Goal: Find specific page/section: Find specific page/section

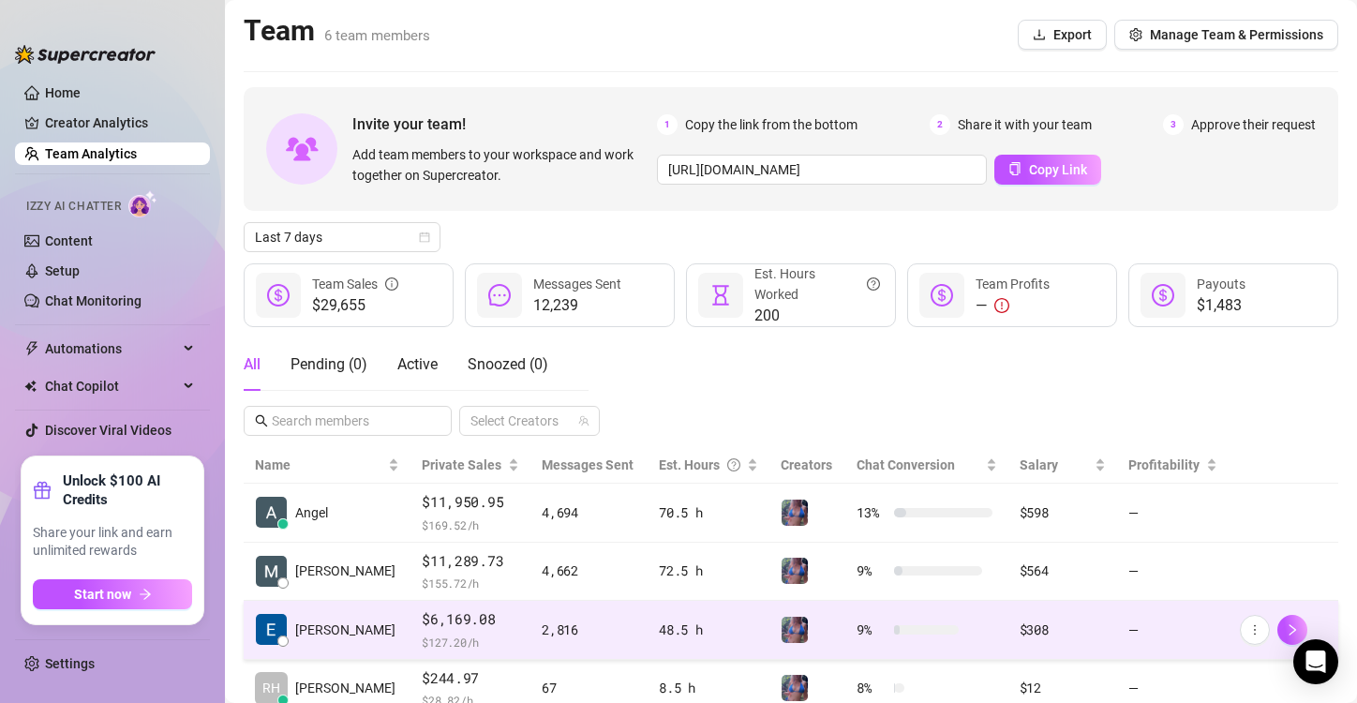
scroll to position [245, 0]
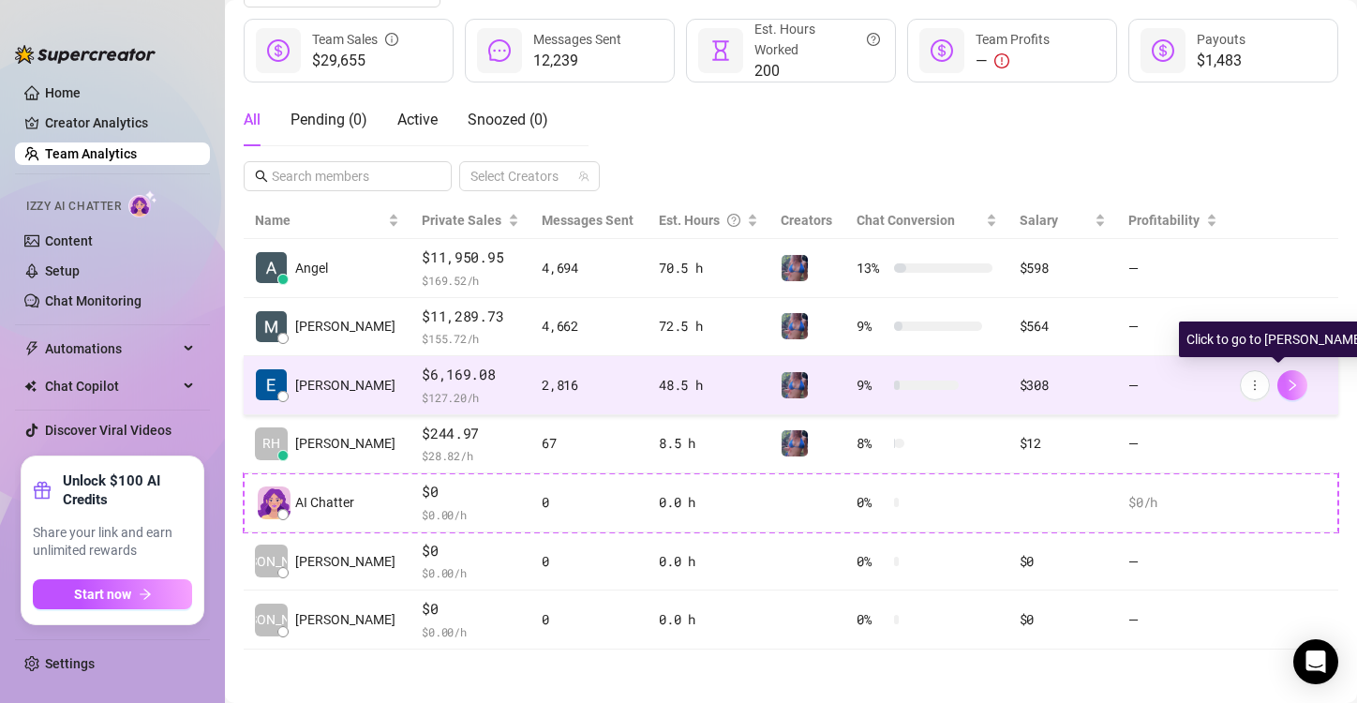
click at [1286, 384] on icon "right" at bounding box center [1292, 385] width 13 height 13
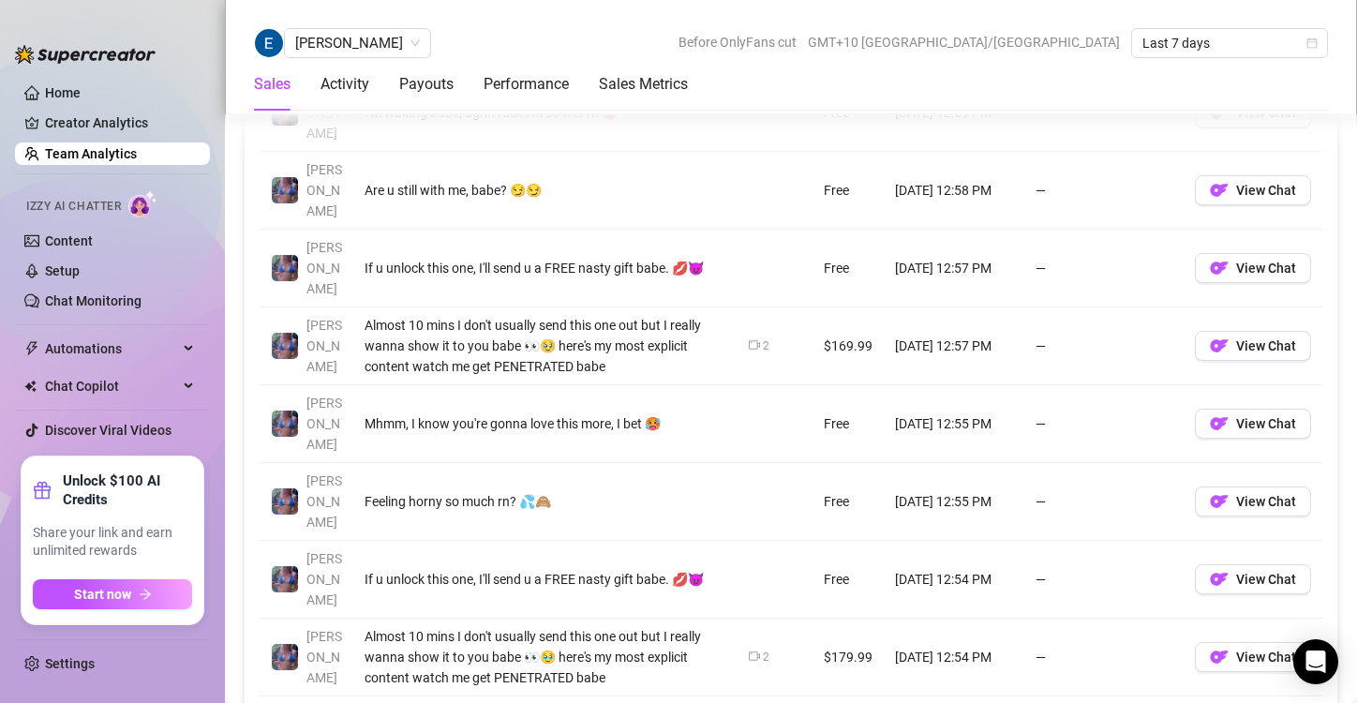
scroll to position [1539, 0]
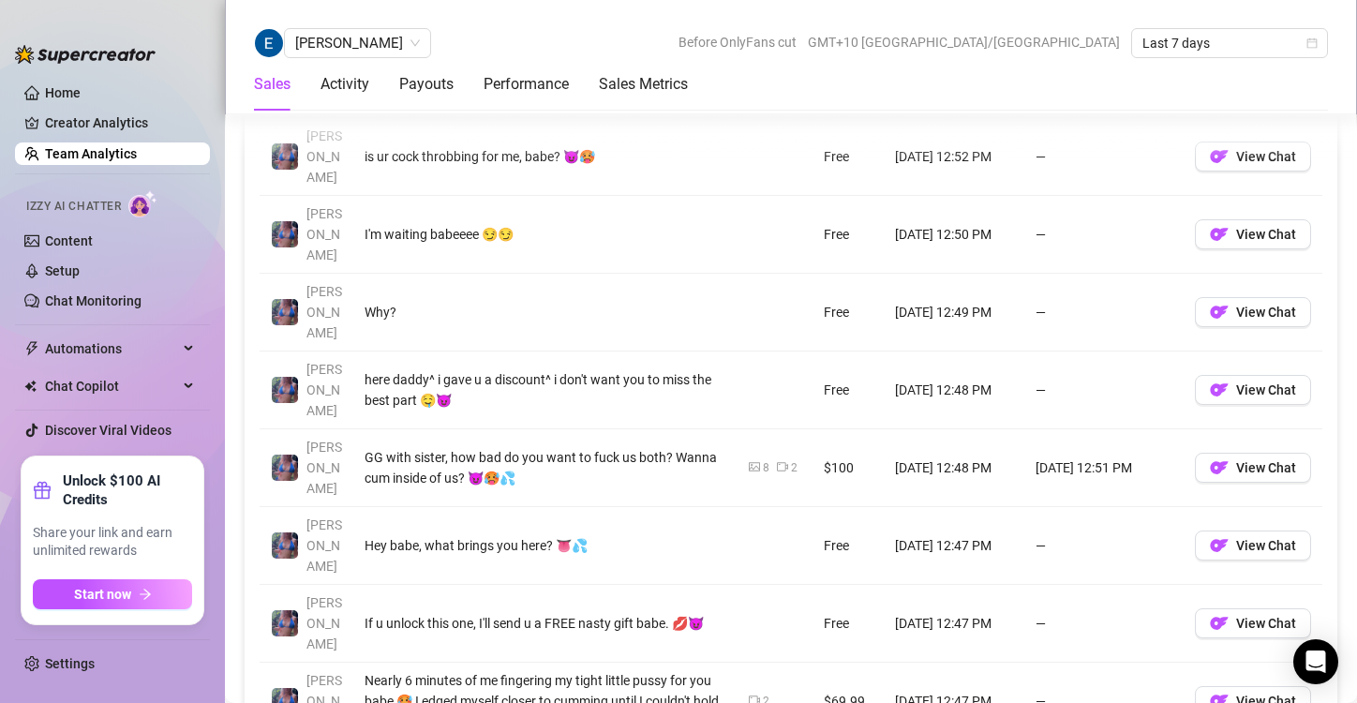
scroll to position [1543, 0]
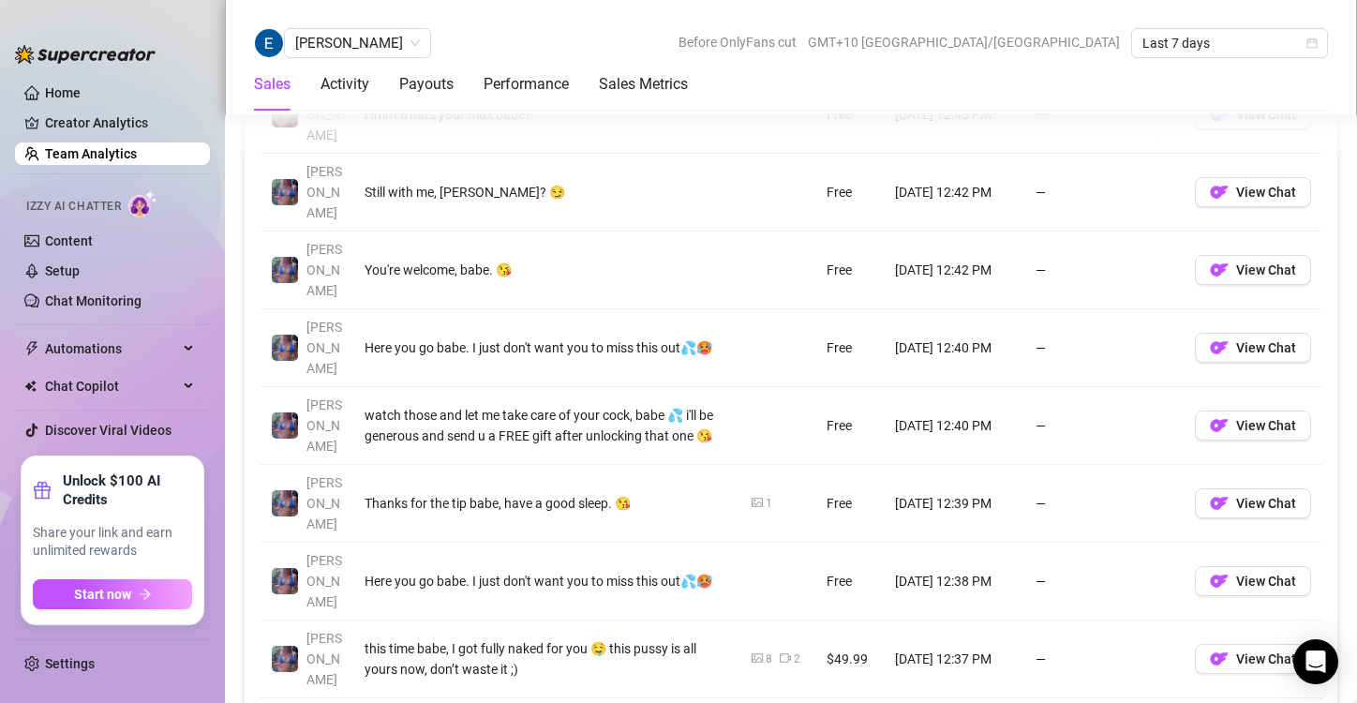
scroll to position [1522, 0]
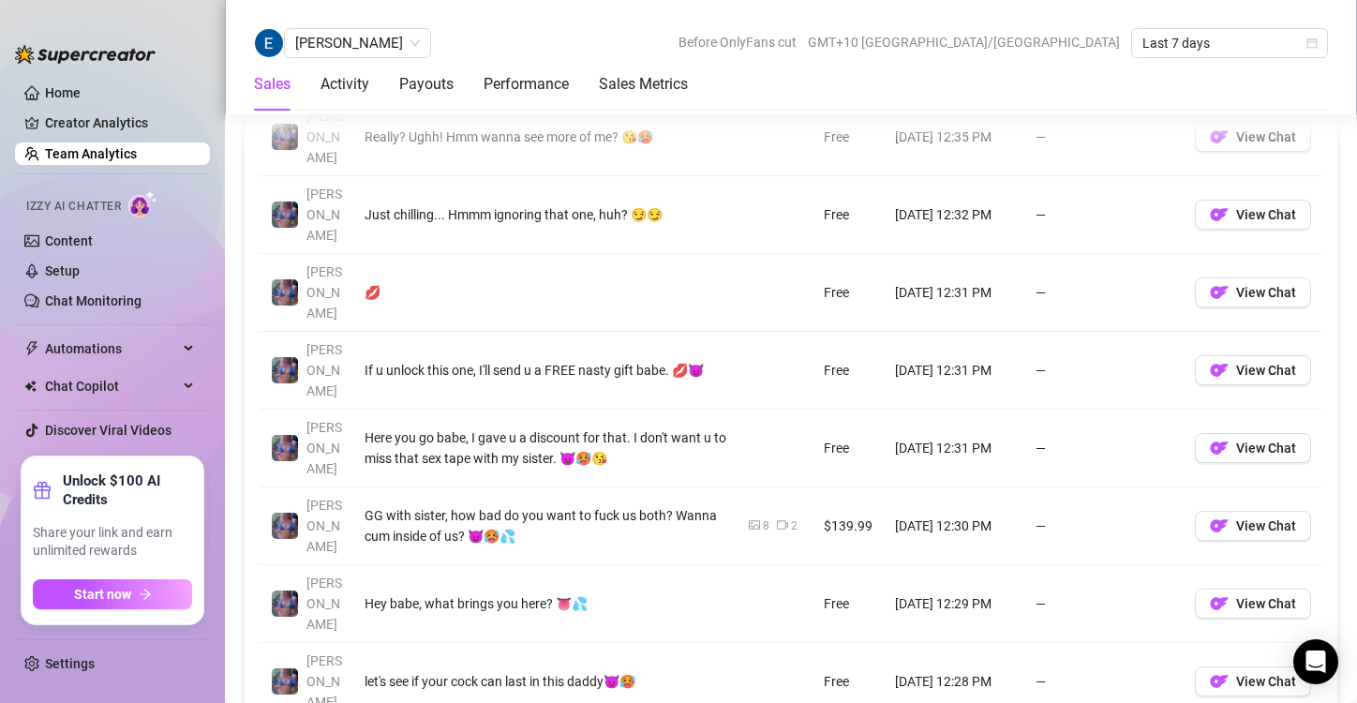
scroll to position [1483, 0]
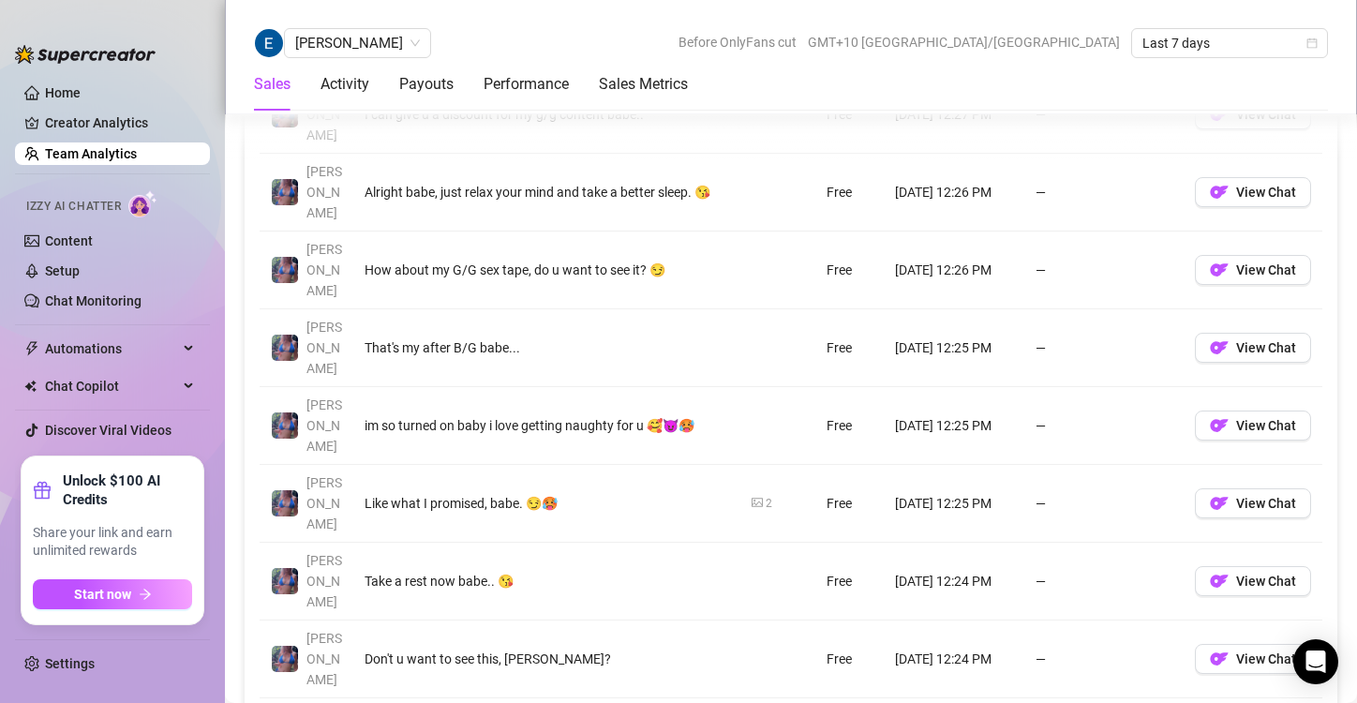
scroll to position [1459, 0]
drag, startPoint x: 1195, startPoint y: 589, endPoint x: 1187, endPoint y: 572, distance: 19.3
click at [1187, 572] on div "Account Message Media Price When Sent When Purchased Jaylie I can give u a disc…" at bounding box center [791, 471] width 1063 height 867
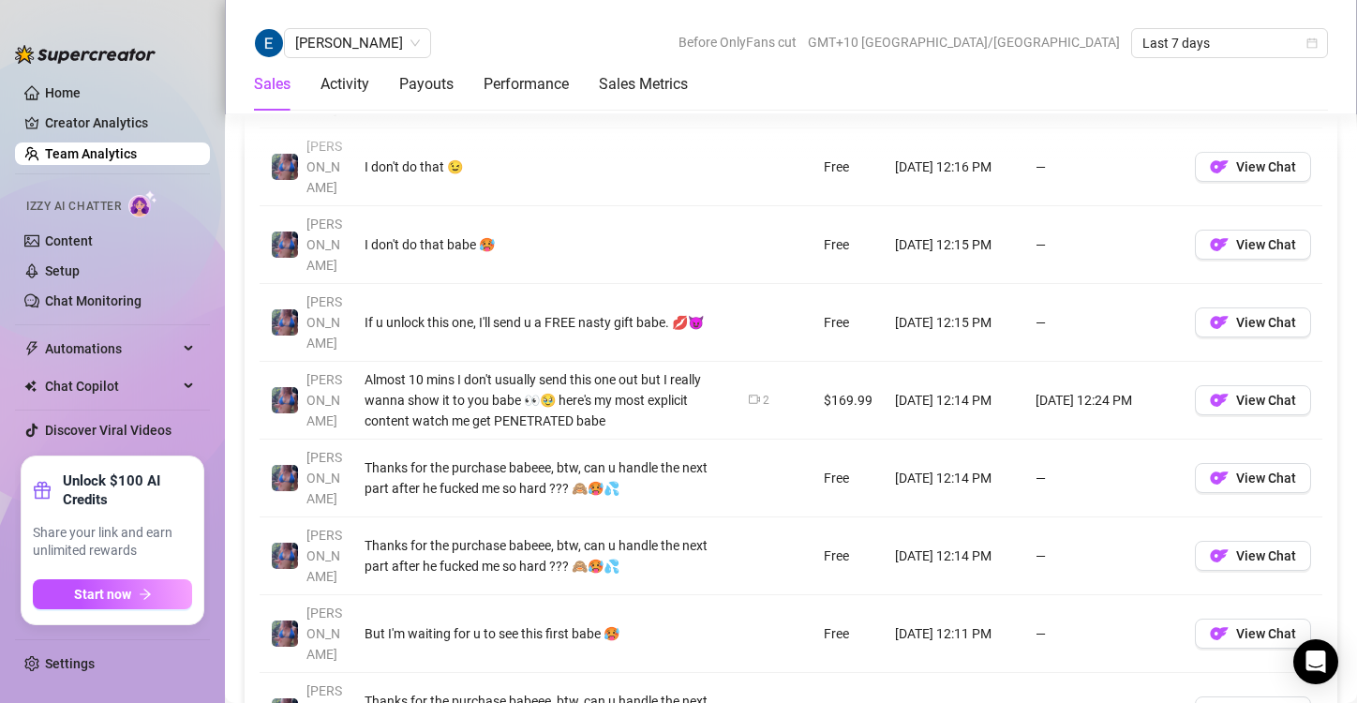
scroll to position [1567, 0]
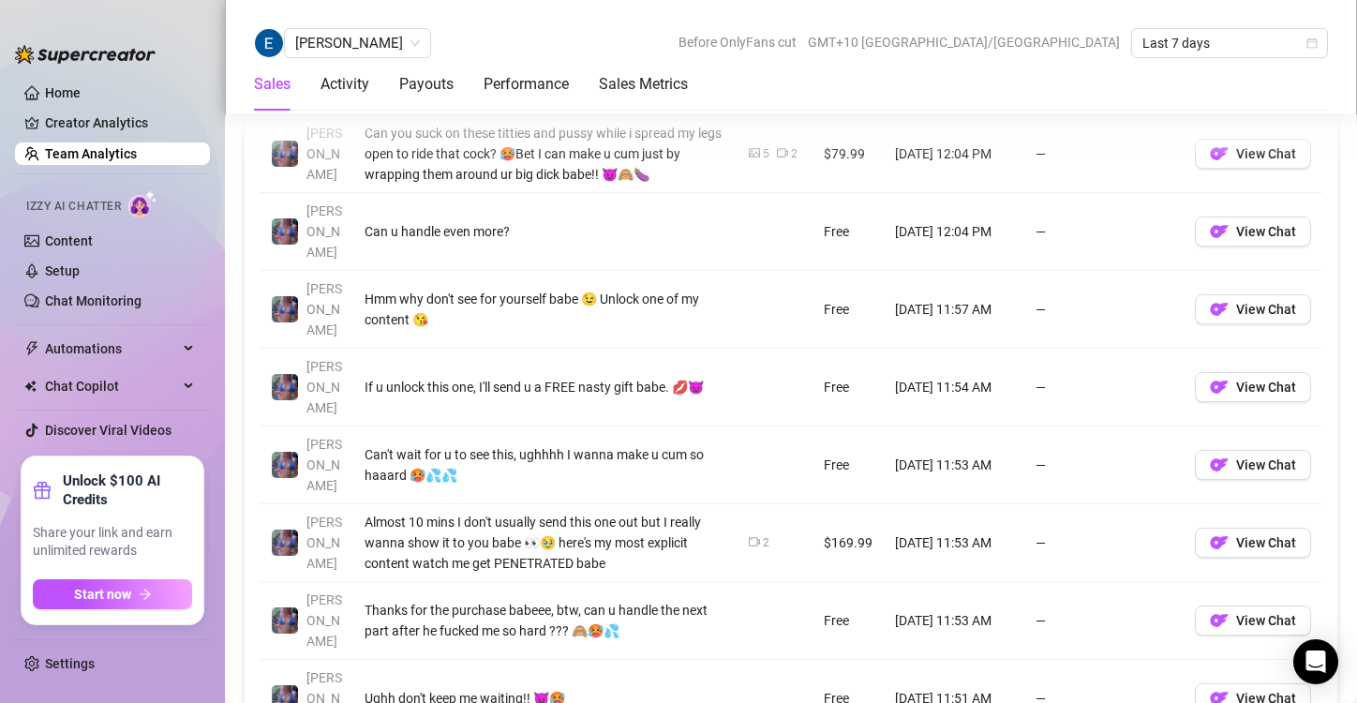
scroll to position [1496, 0]
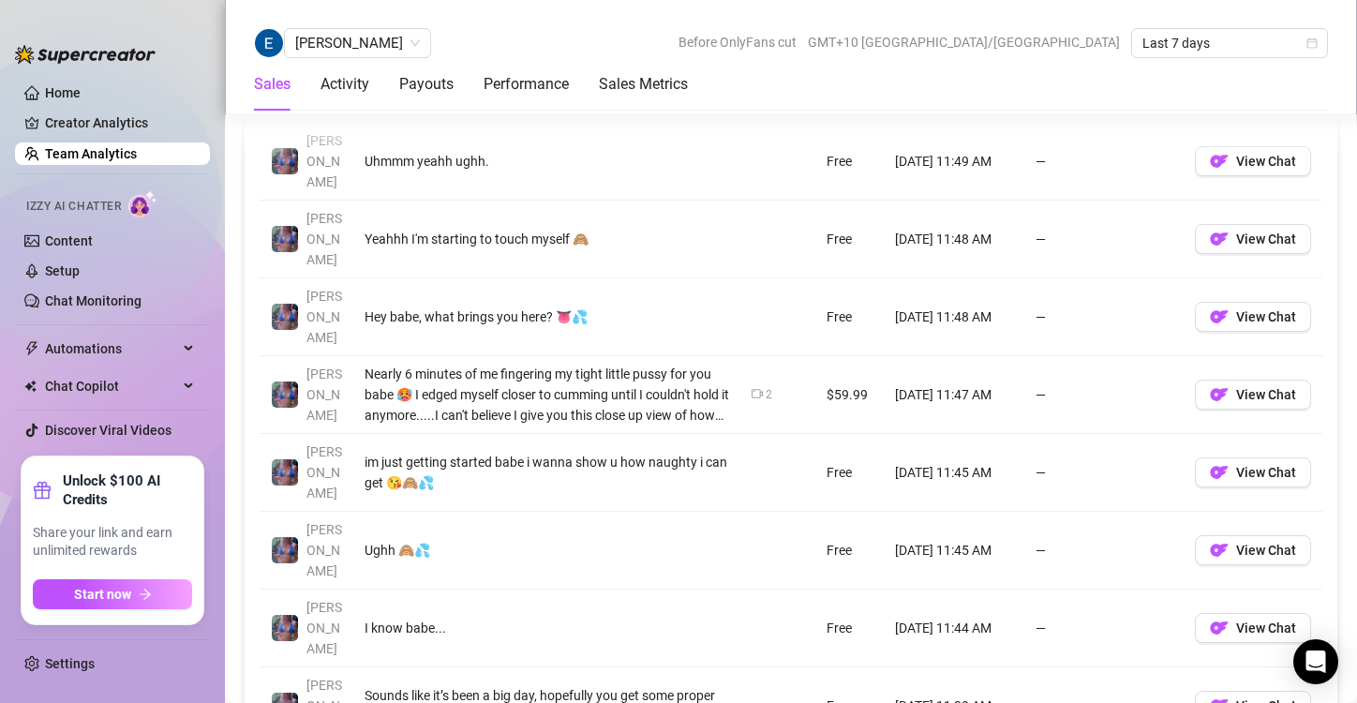
scroll to position [1499, 0]
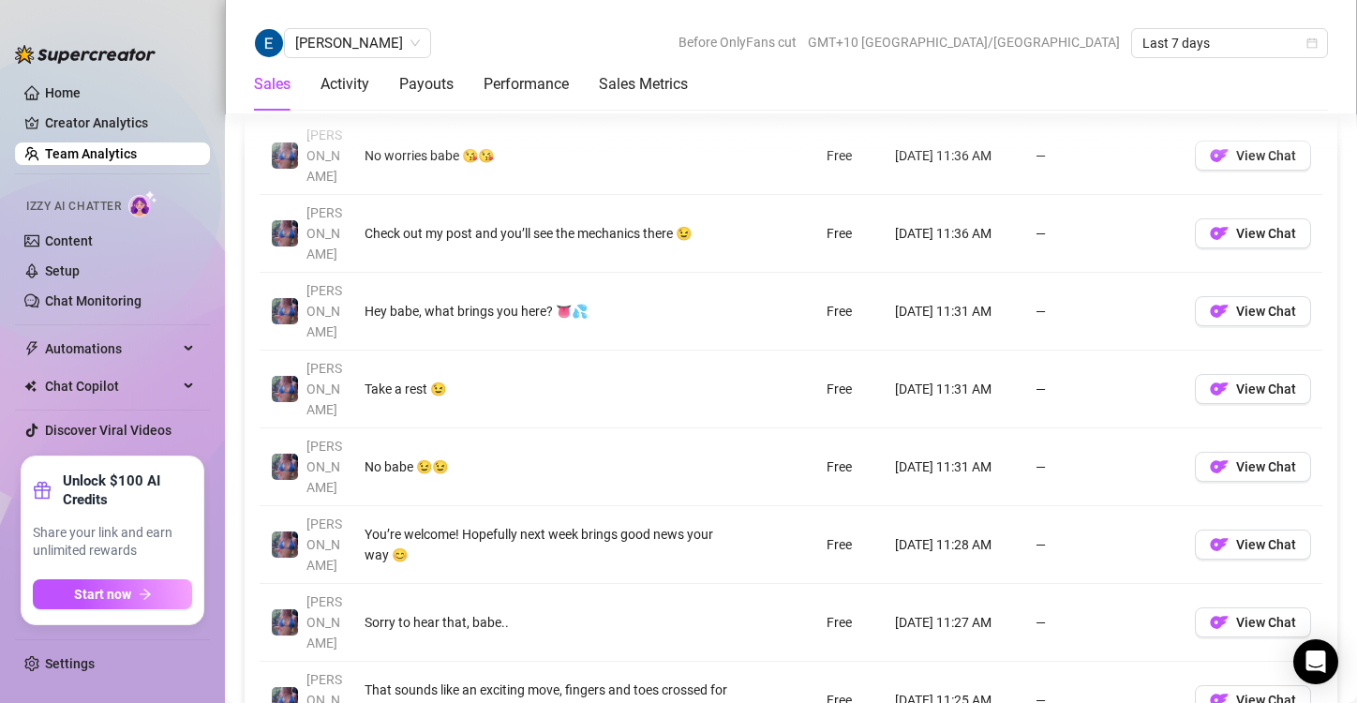
scroll to position [1438, 0]
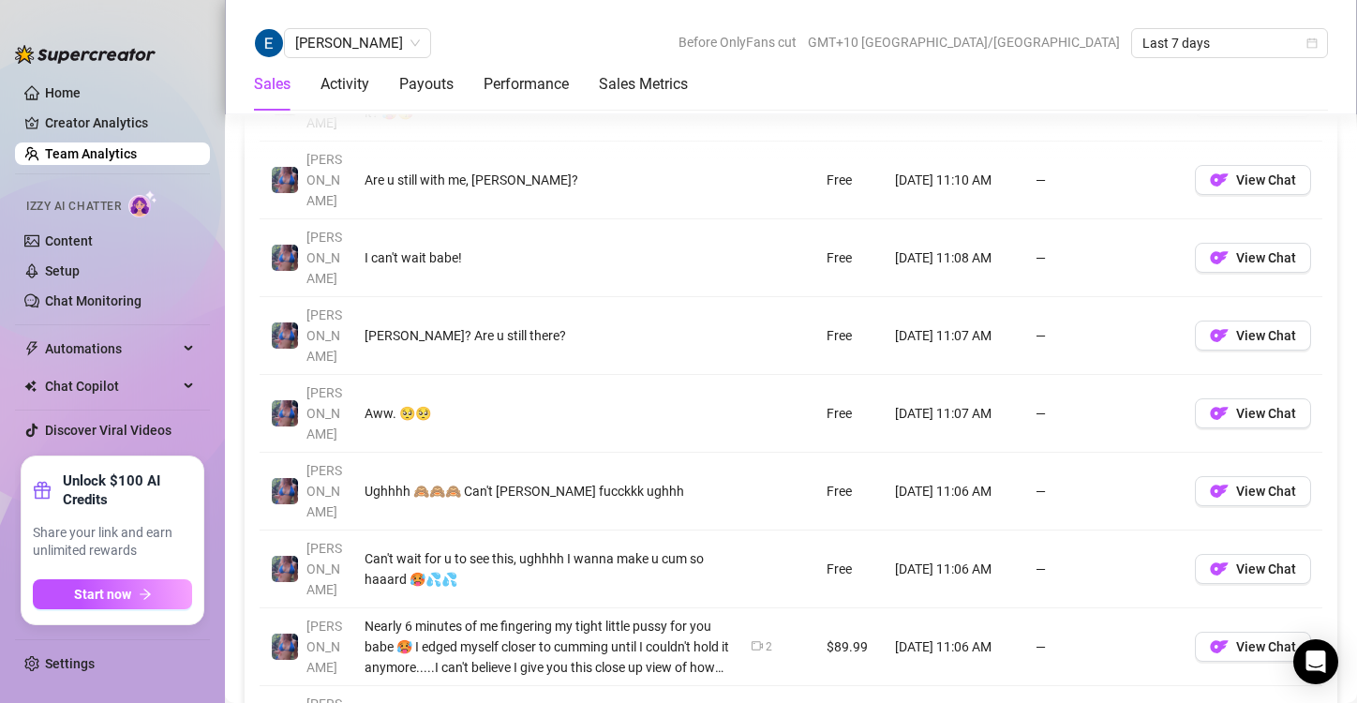
scroll to position [1473, 0]
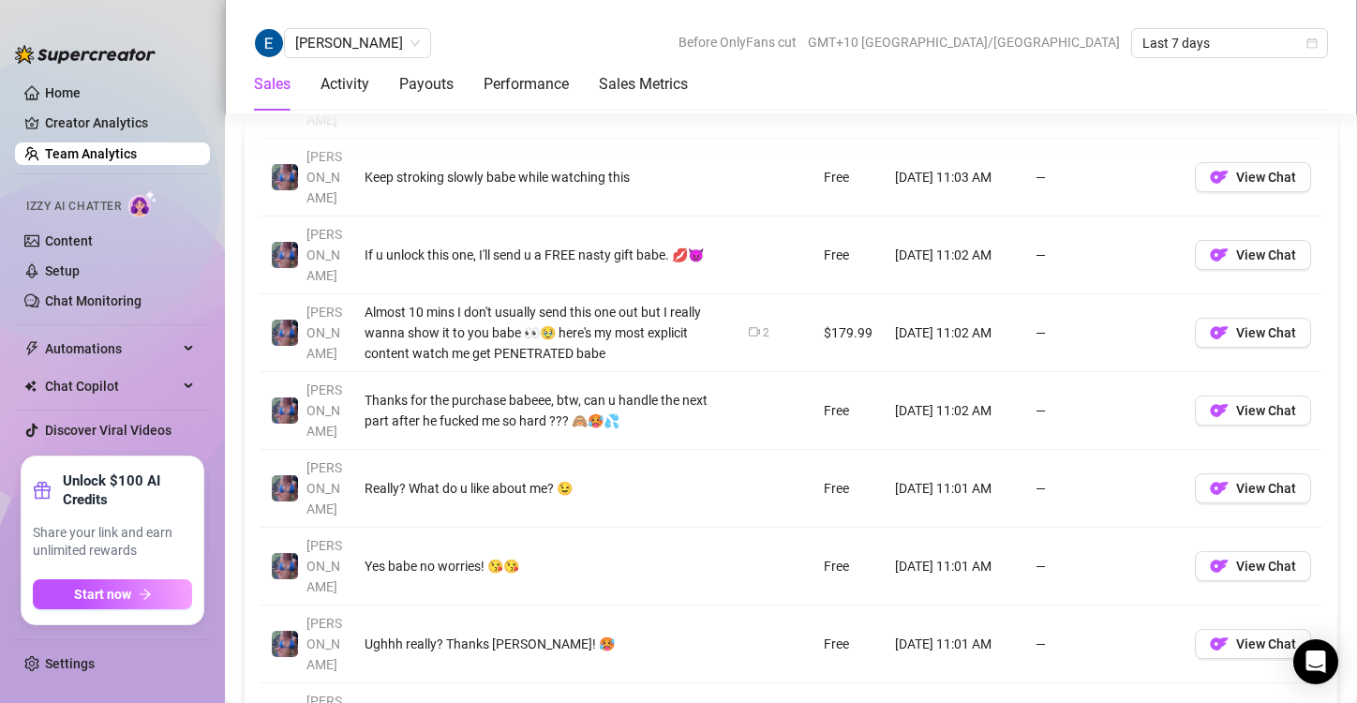
scroll to position [1474, 0]
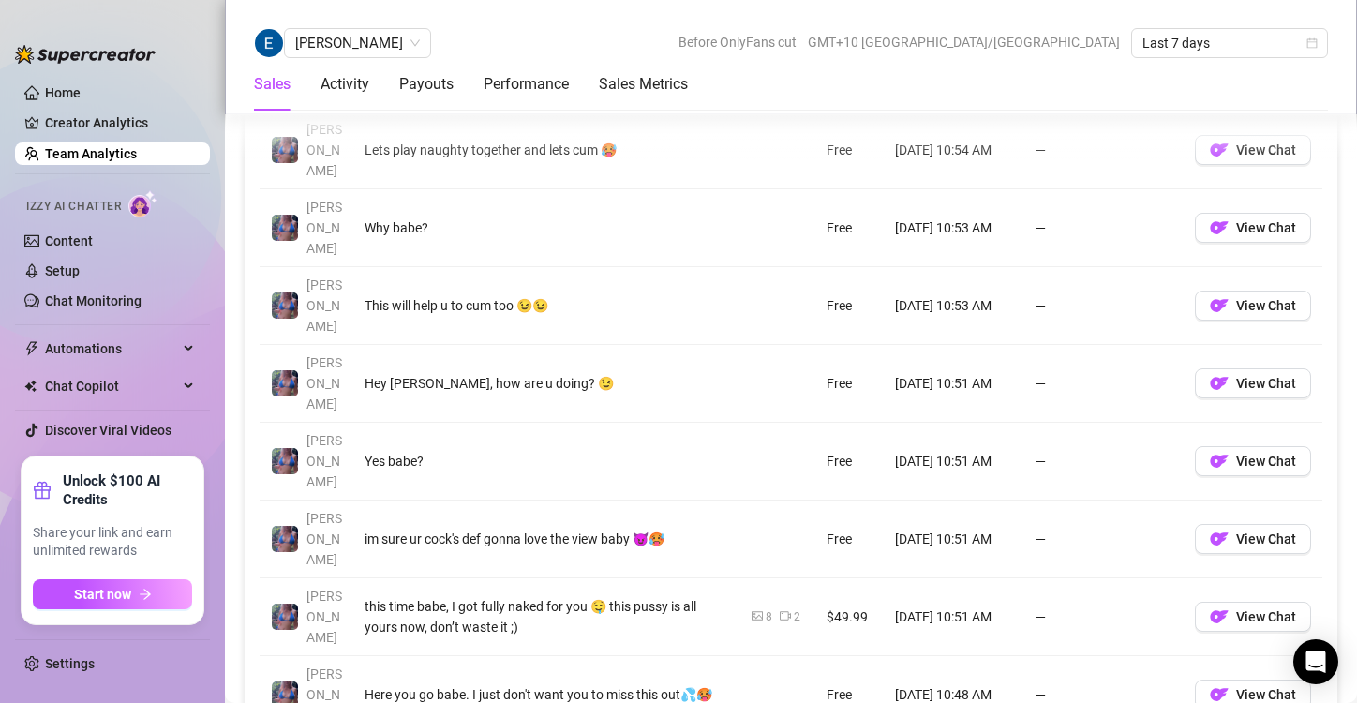
scroll to position [1422, 0]
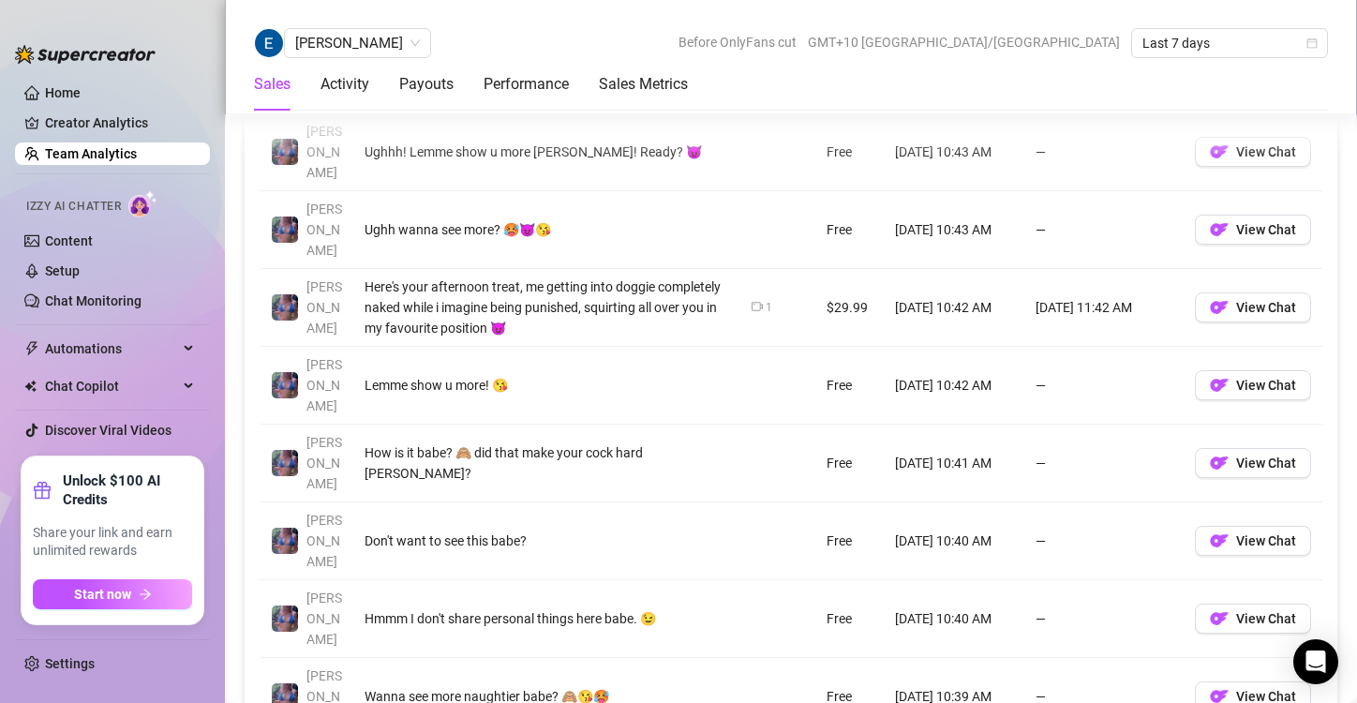
scroll to position [1458, 0]
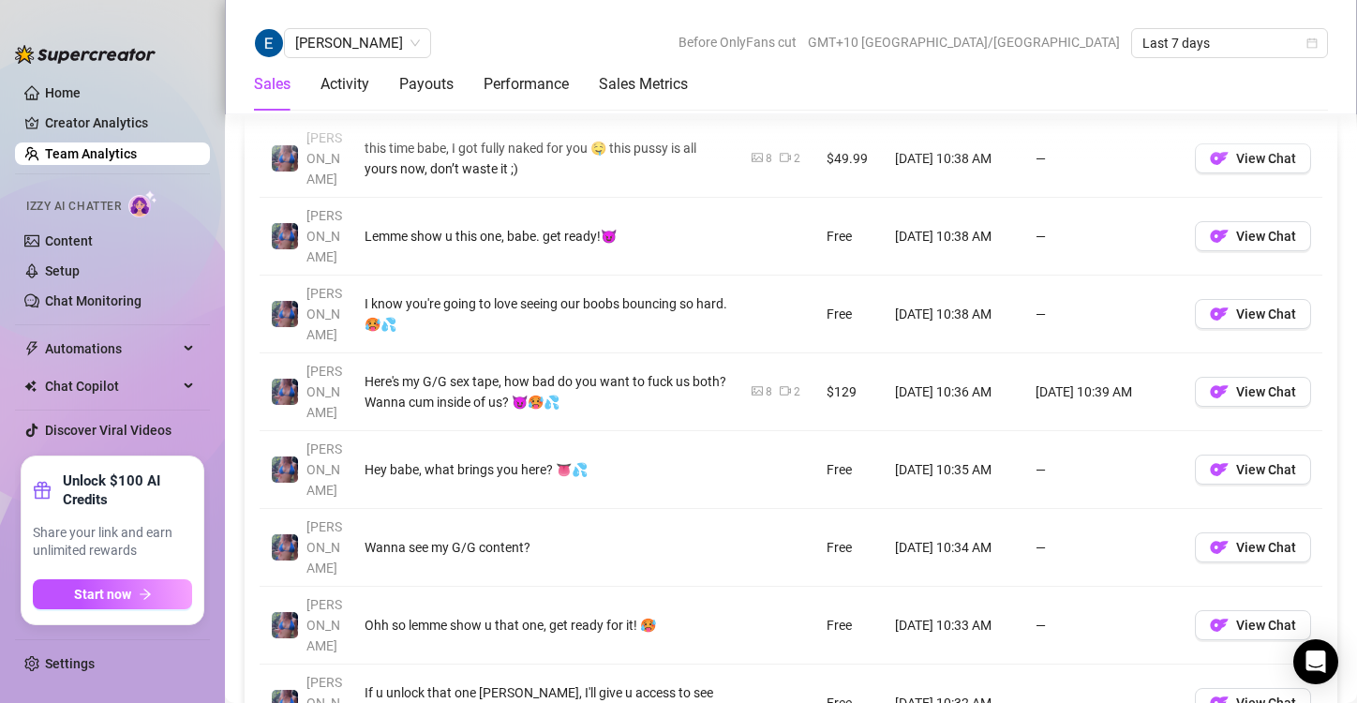
scroll to position [1460, 0]
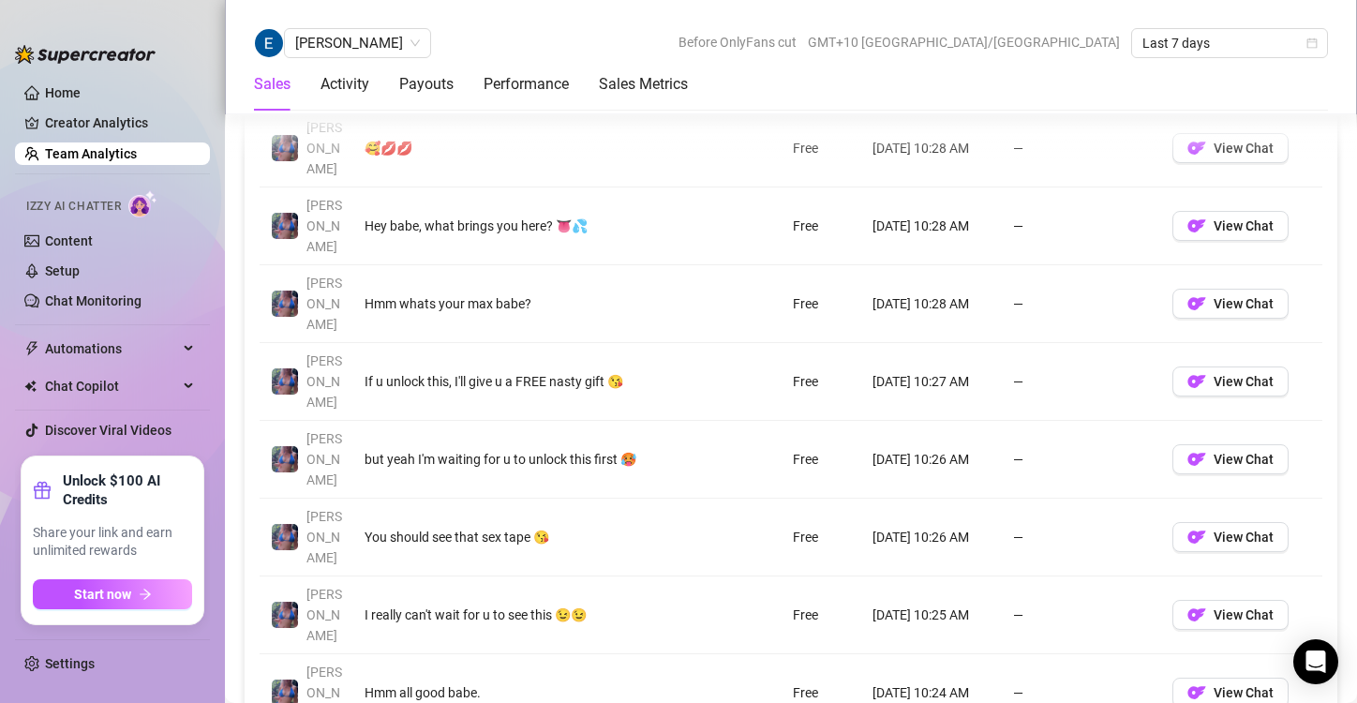
scroll to position [1469, 0]
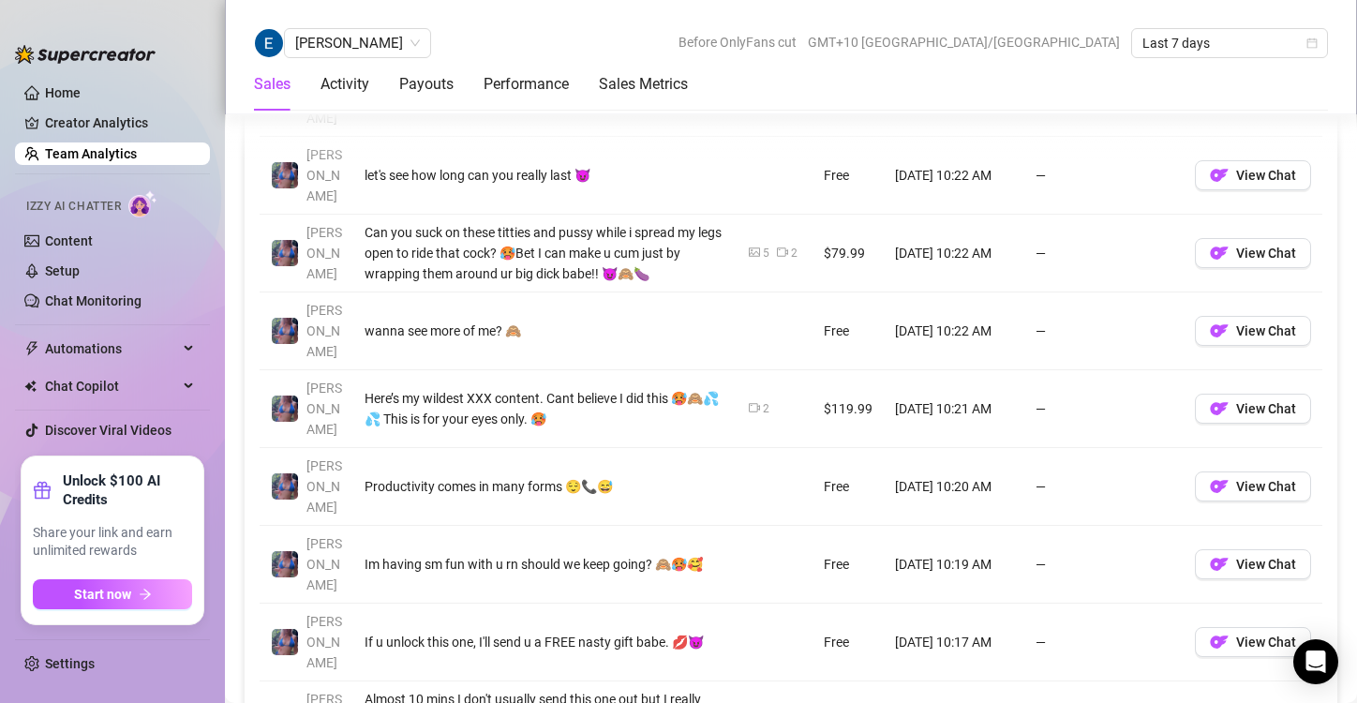
scroll to position [1474, 0]
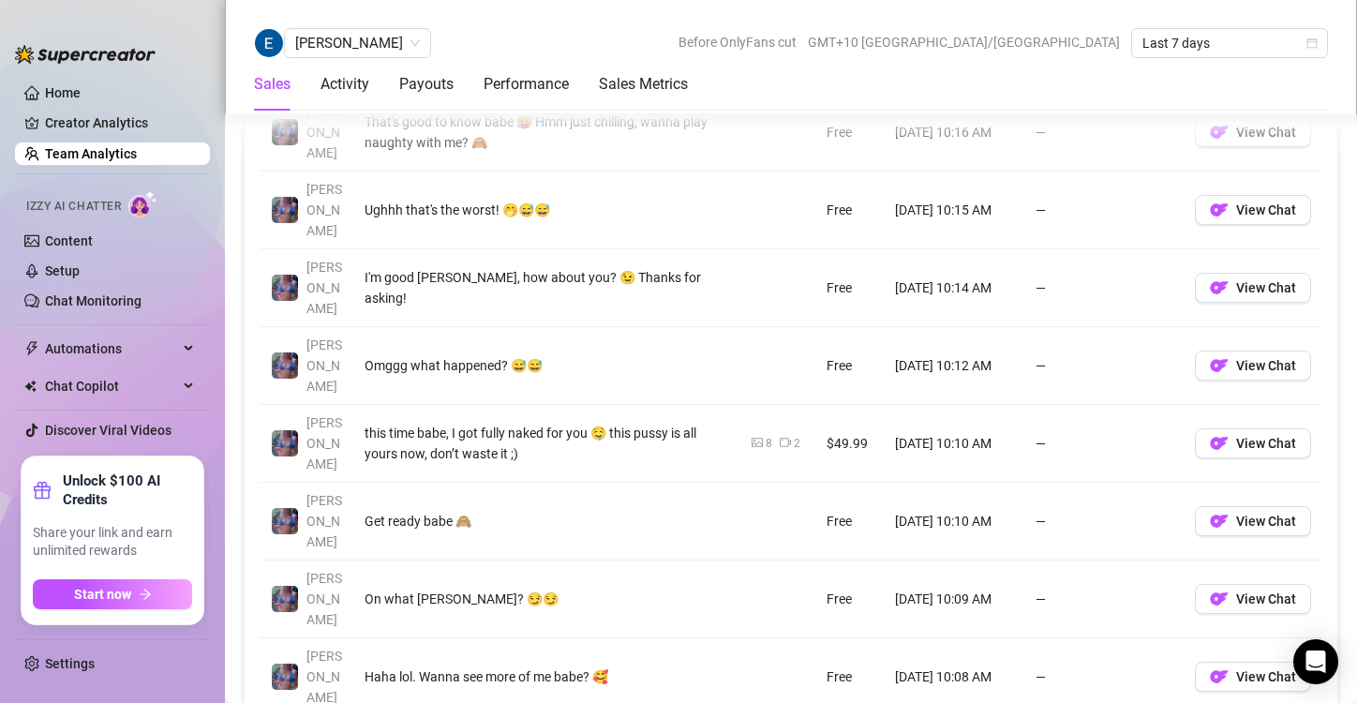
scroll to position [1481, 0]
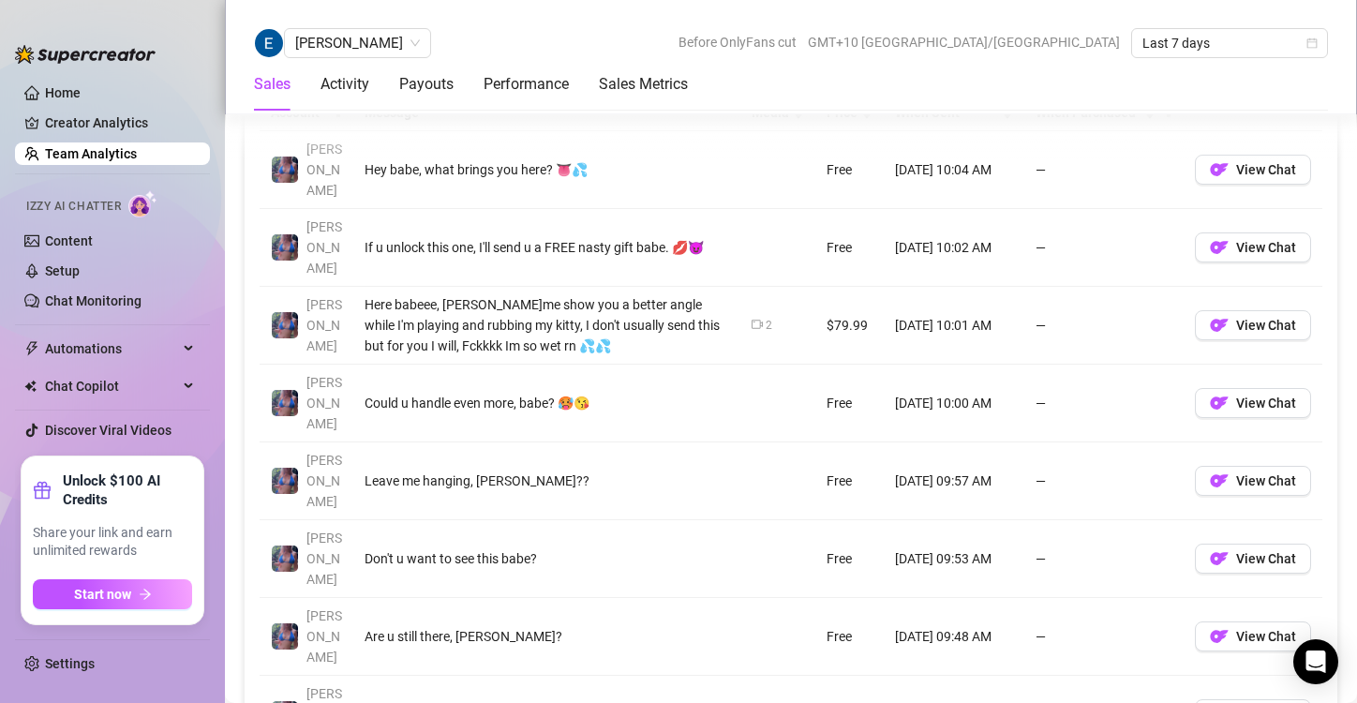
scroll to position [1417, 0]
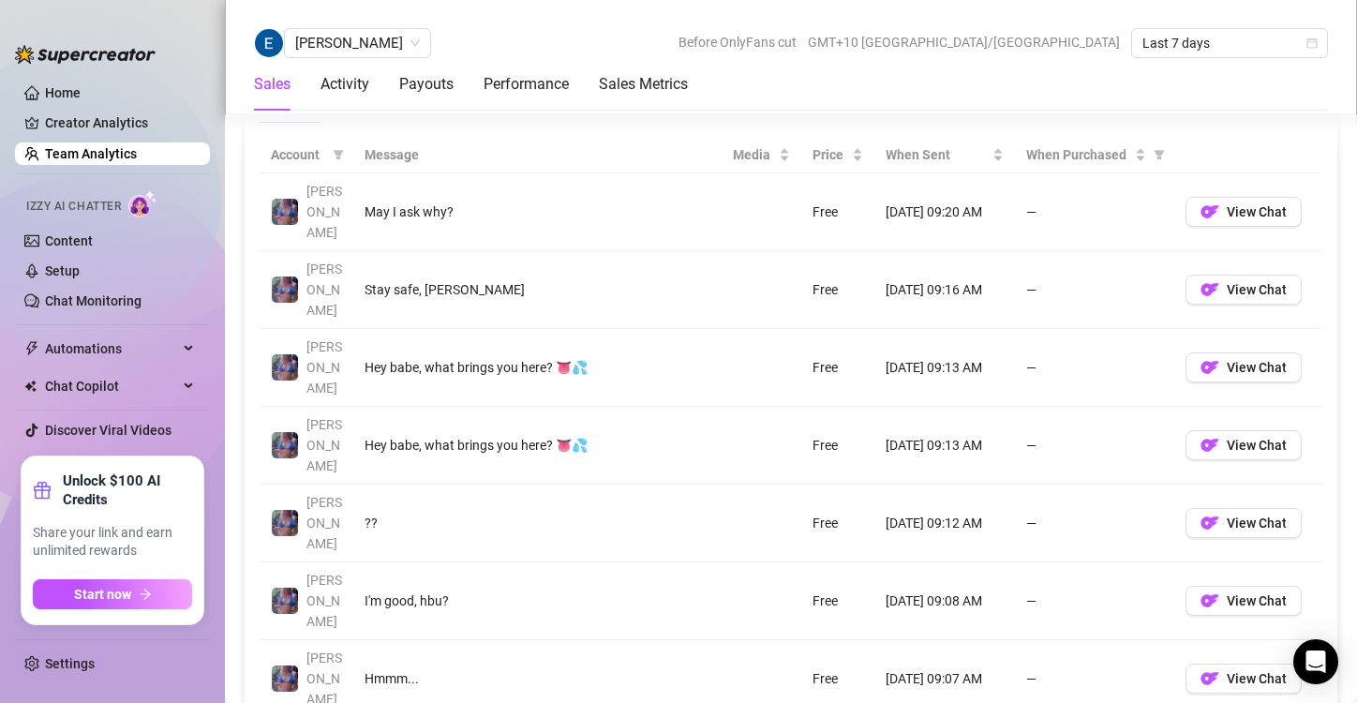
scroll to position [1362, 0]
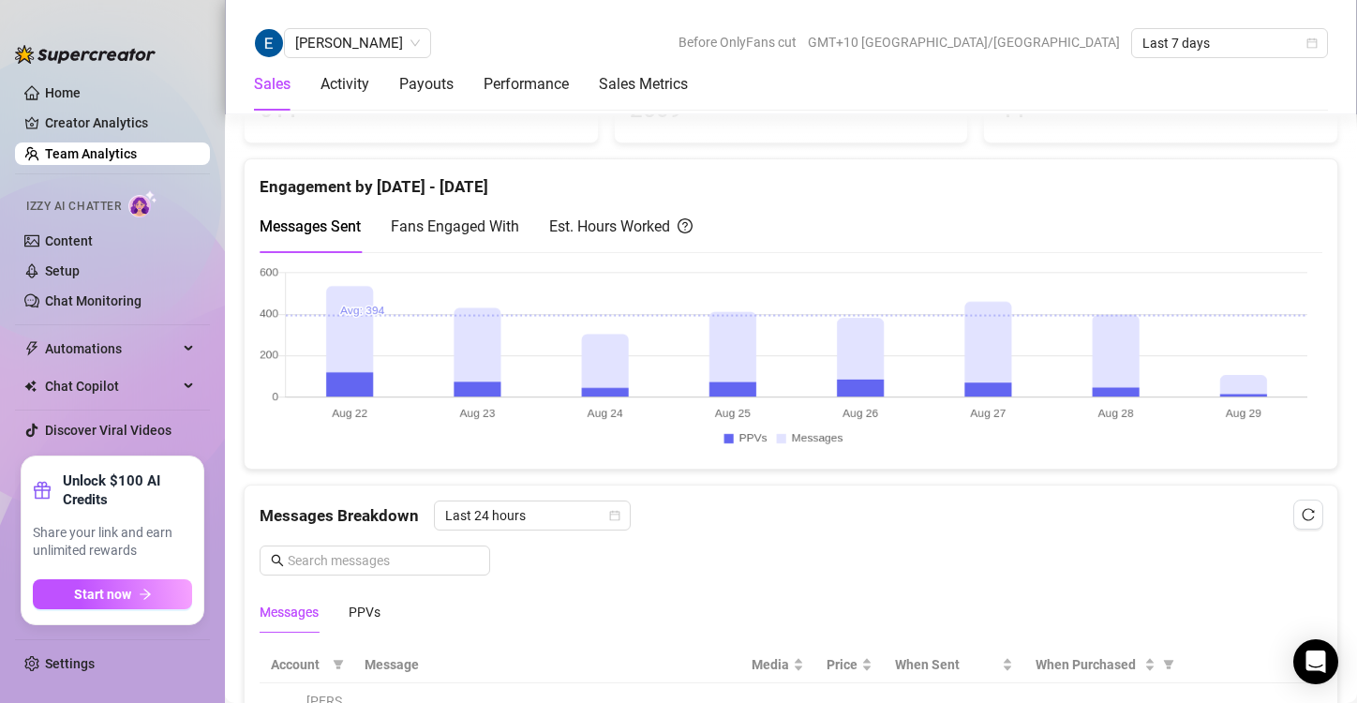
scroll to position [703, 0]
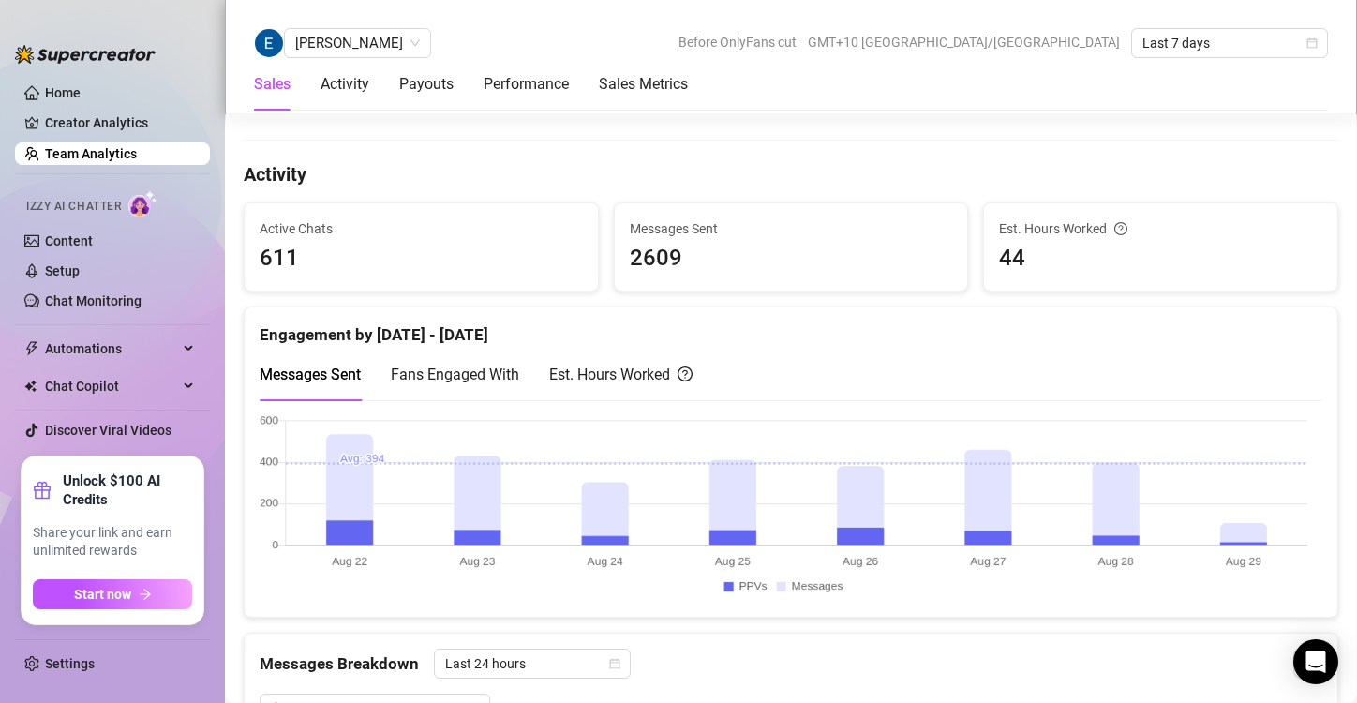
click at [103, 161] on link "Team Analytics" at bounding box center [91, 153] width 92 height 15
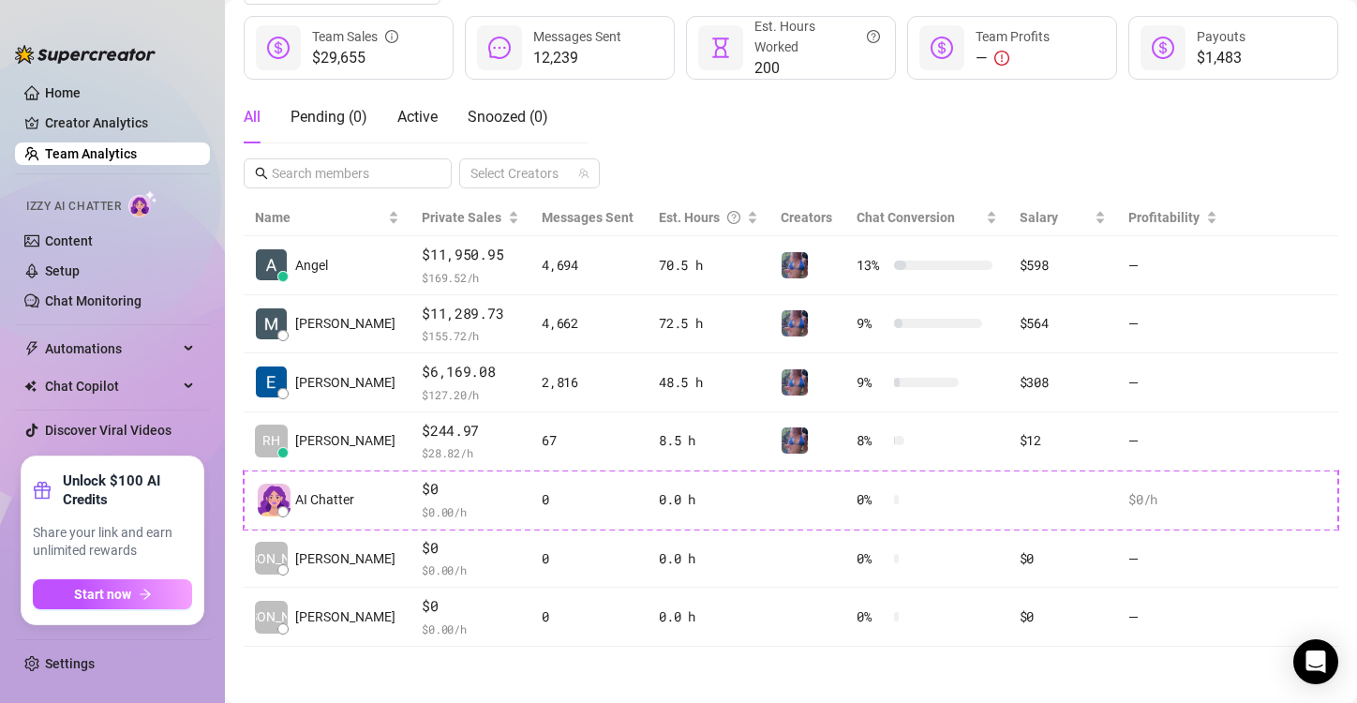
scroll to position [245, 0]
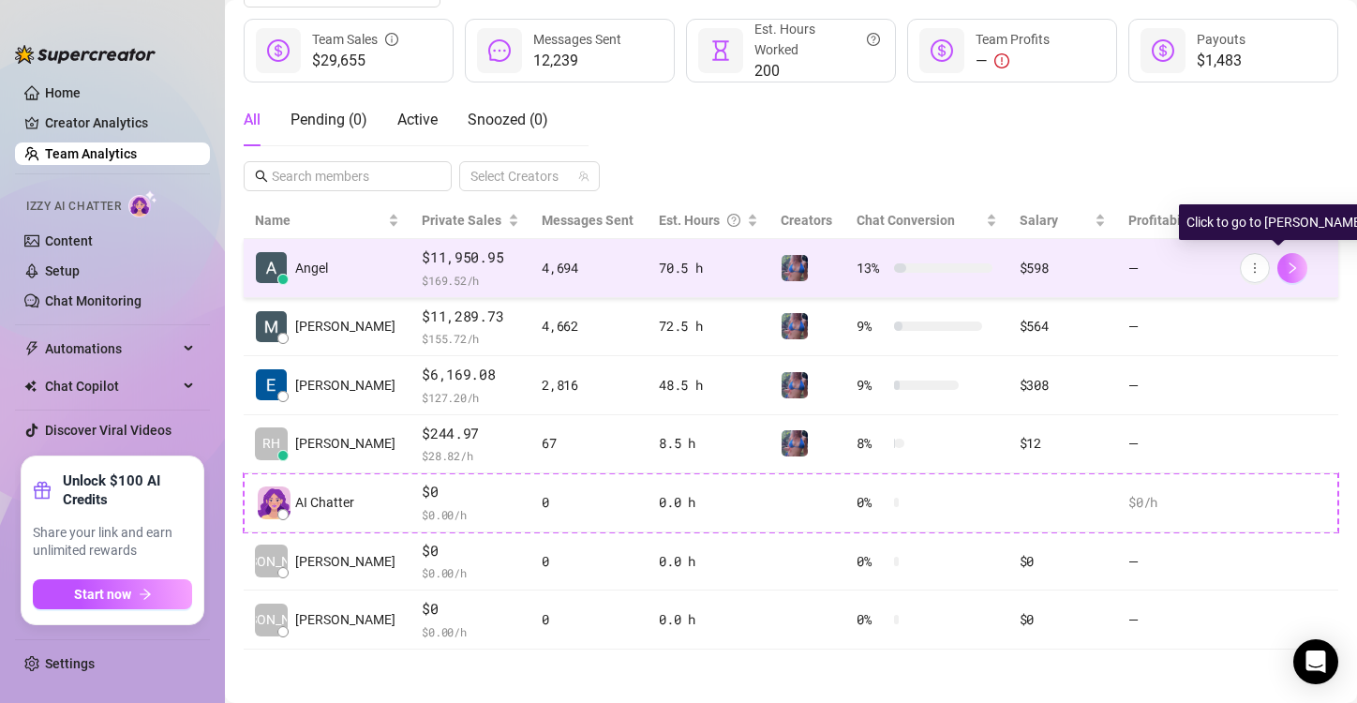
click at [1286, 270] on icon "right" at bounding box center [1292, 267] width 13 height 13
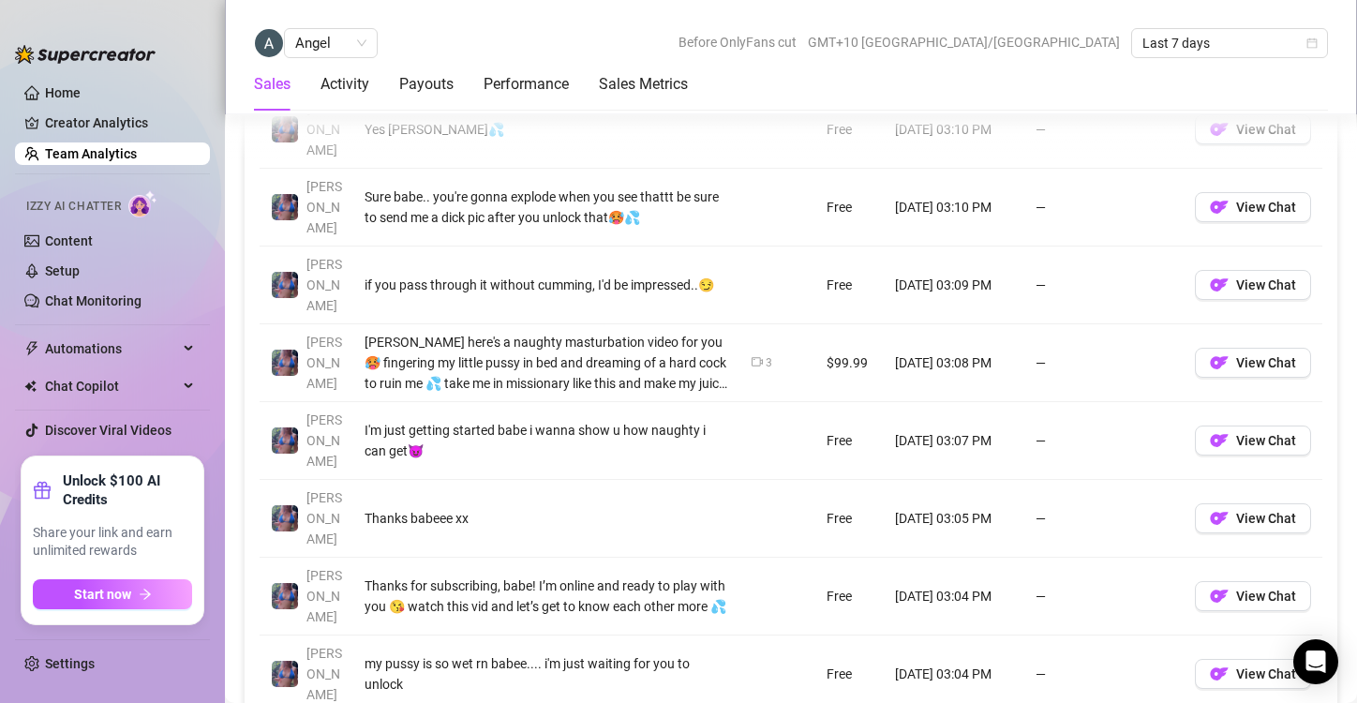
scroll to position [1655, 0]
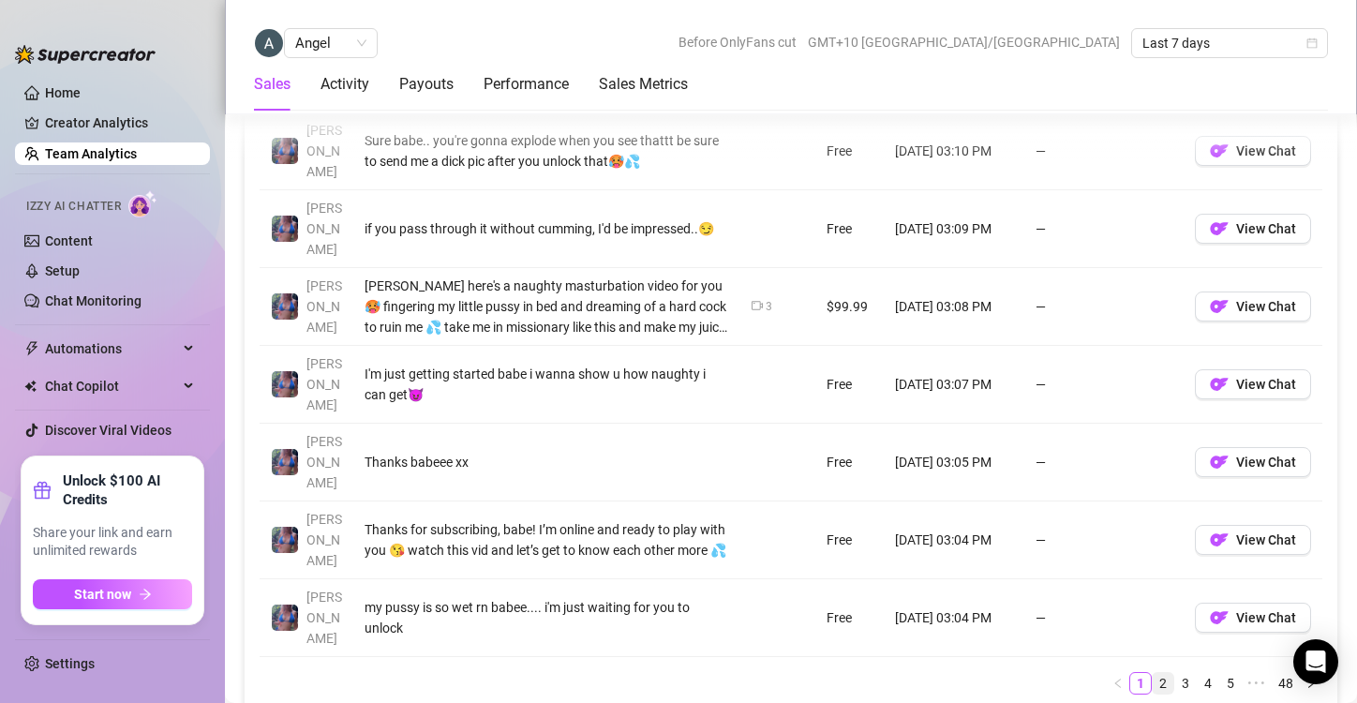
click at [1153, 673] on link "2" at bounding box center [1163, 683] width 21 height 21
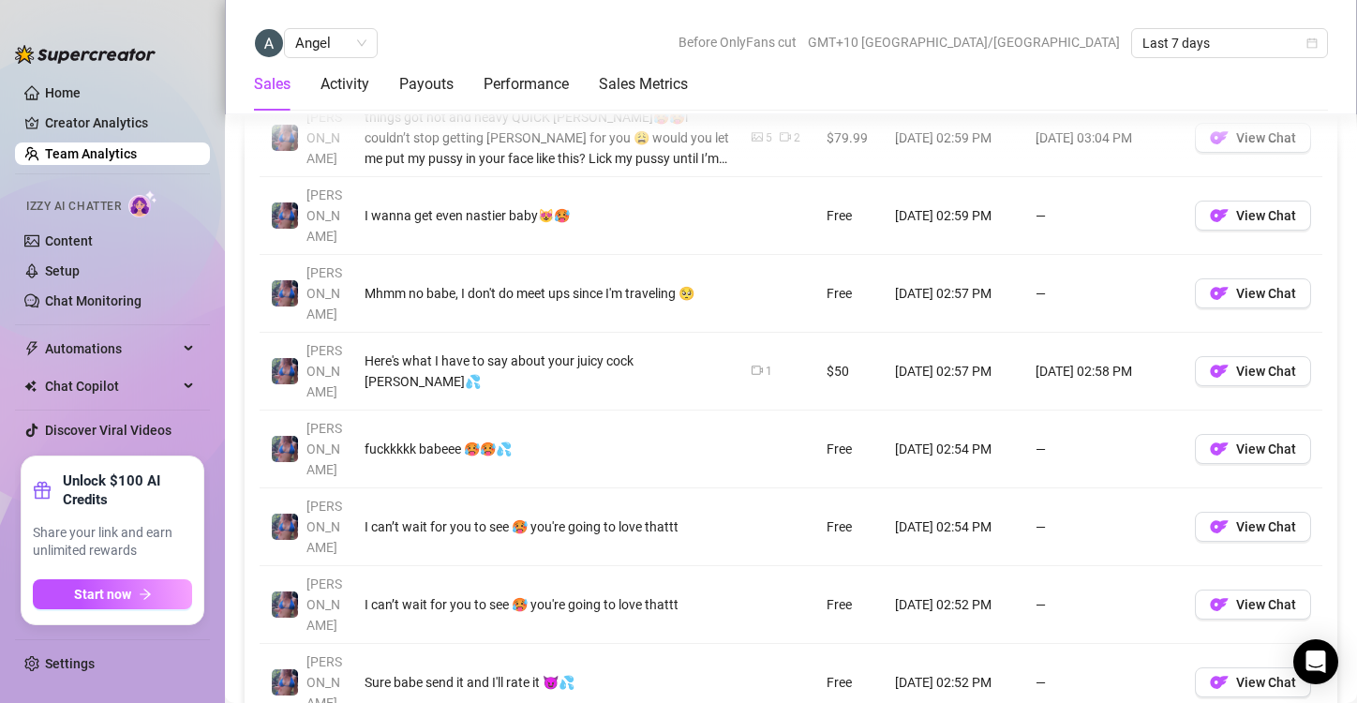
scroll to position [1547, 0]
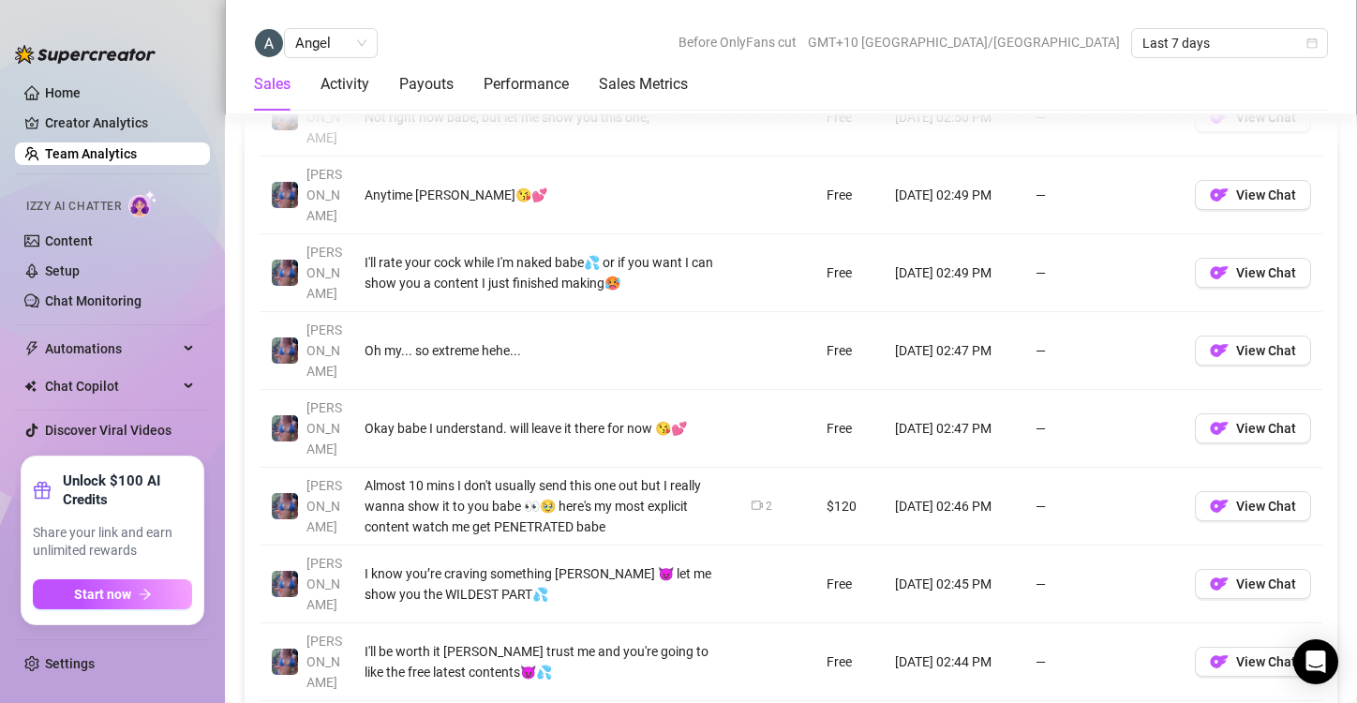
scroll to position [1579, 0]
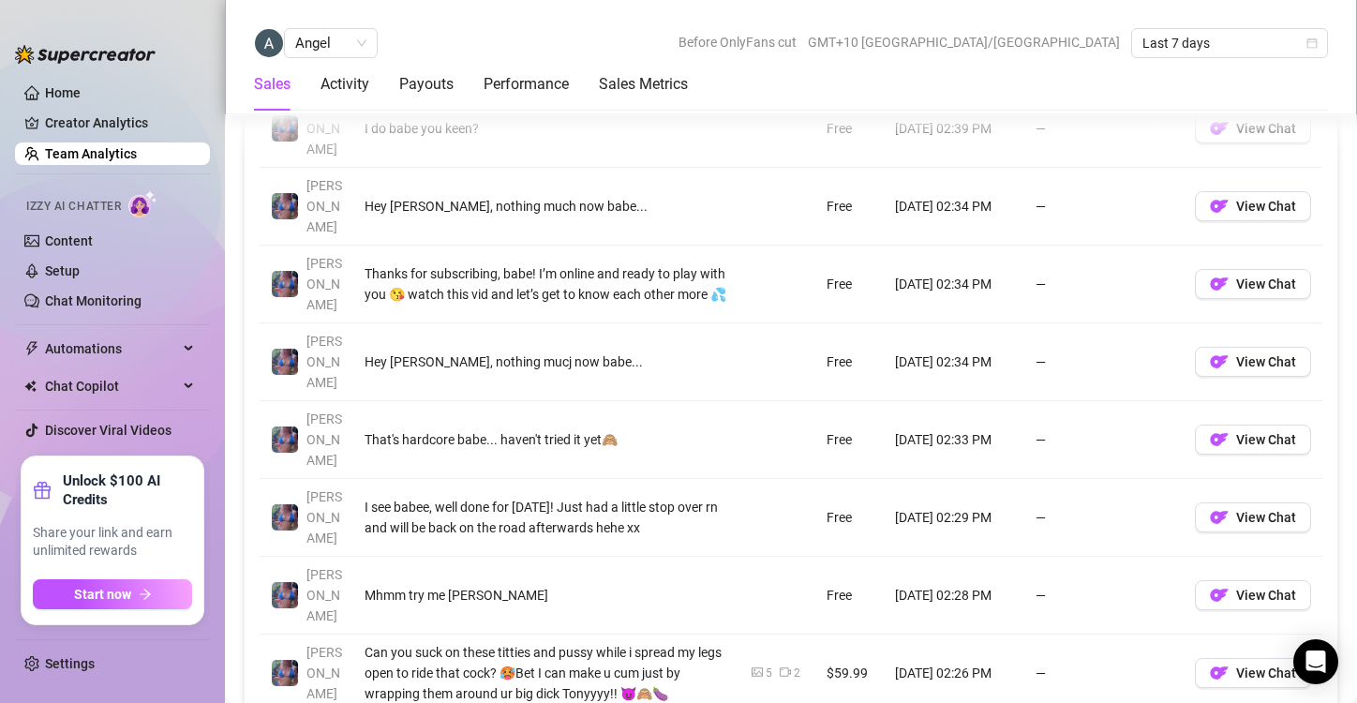
scroll to position [1446, 0]
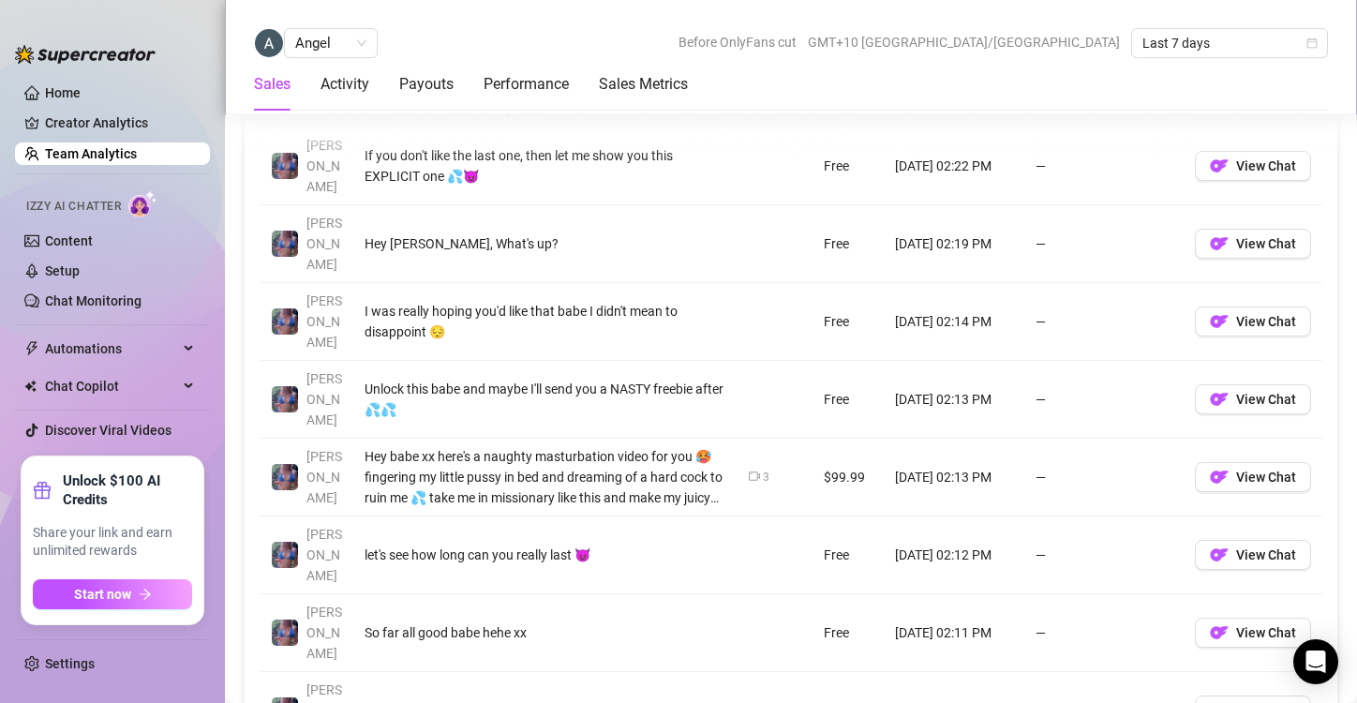
scroll to position [1563, 0]
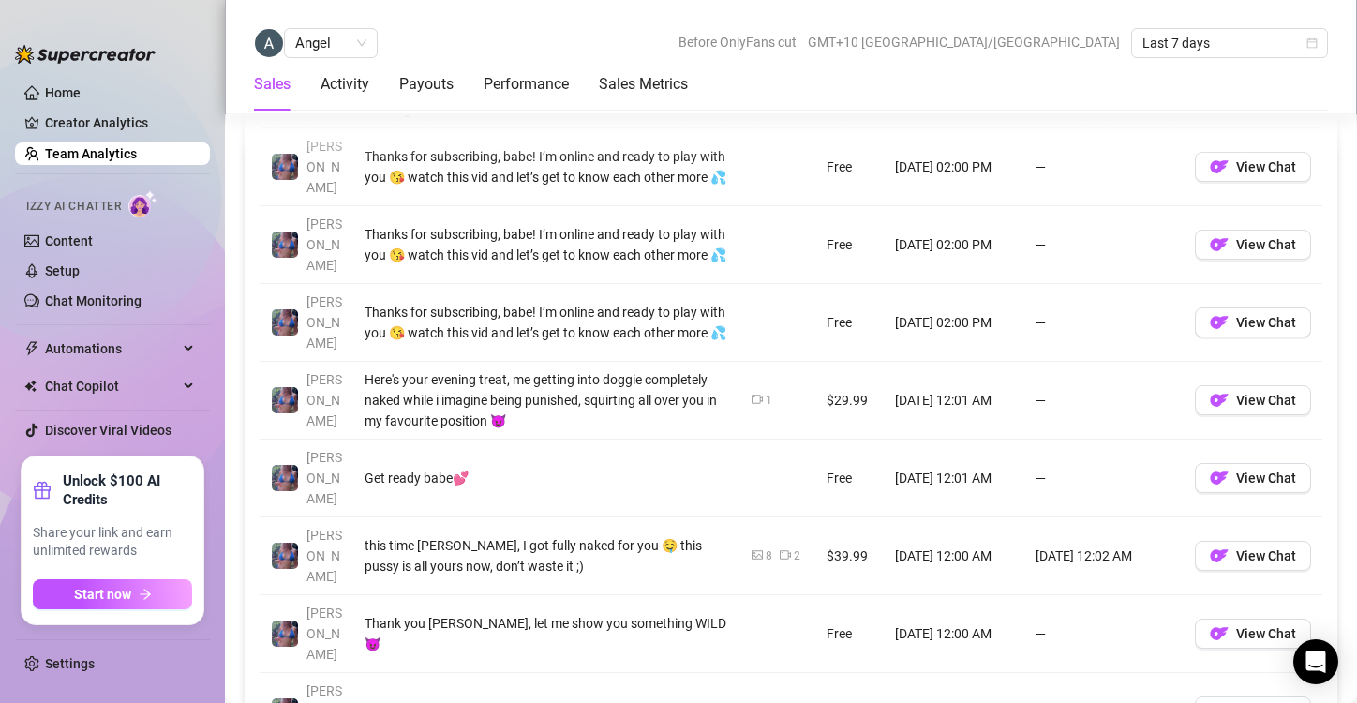
scroll to position [1405, 0]
click at [1084, 147] on td "—" at bounding box center [1103, 168] width 159 height 78
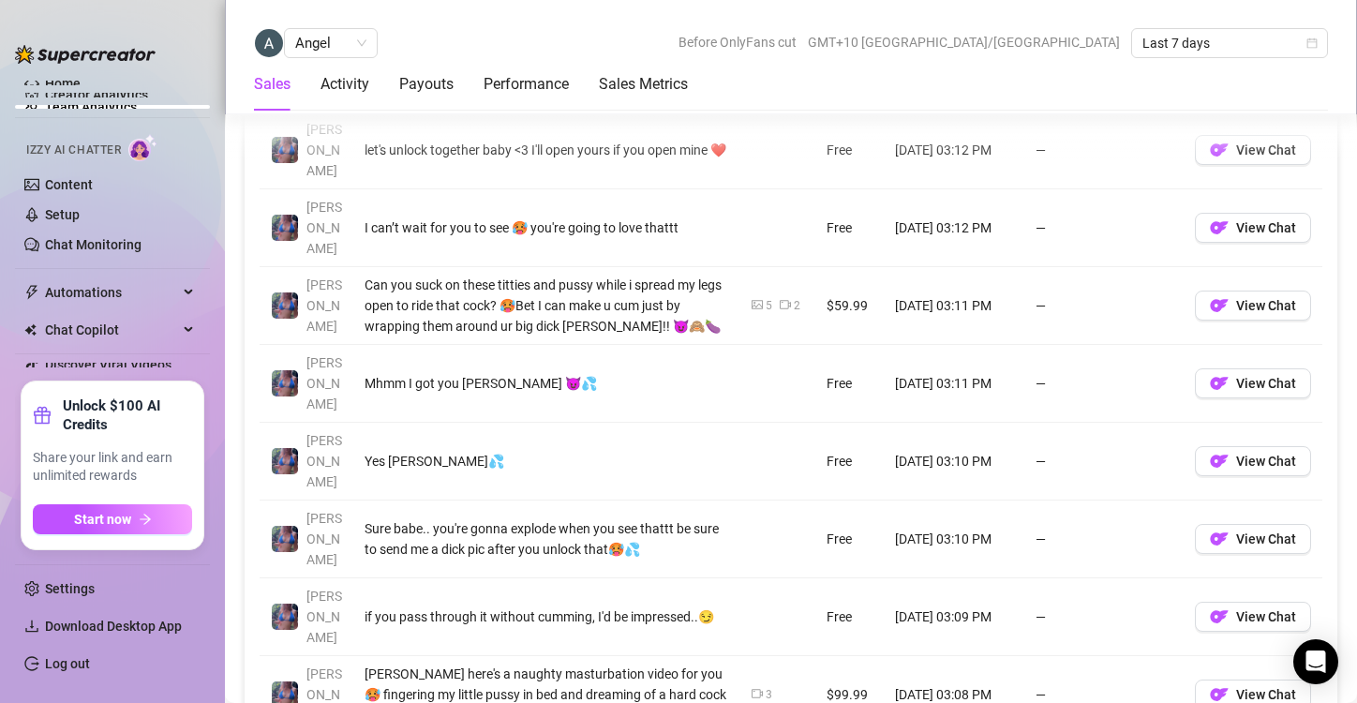
scroll to position [1641, 0]
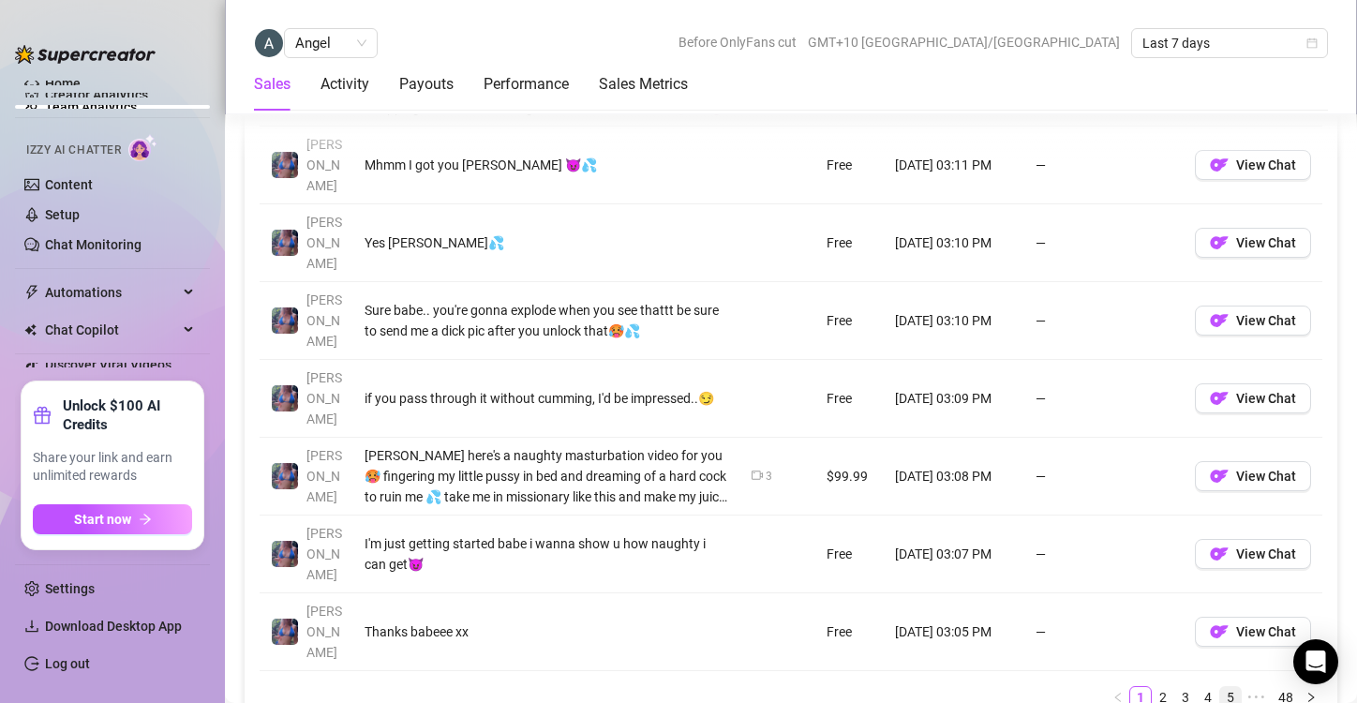
click at [1220, 687] on link "5" at bounding box center [1230, 697] width 21 height 21
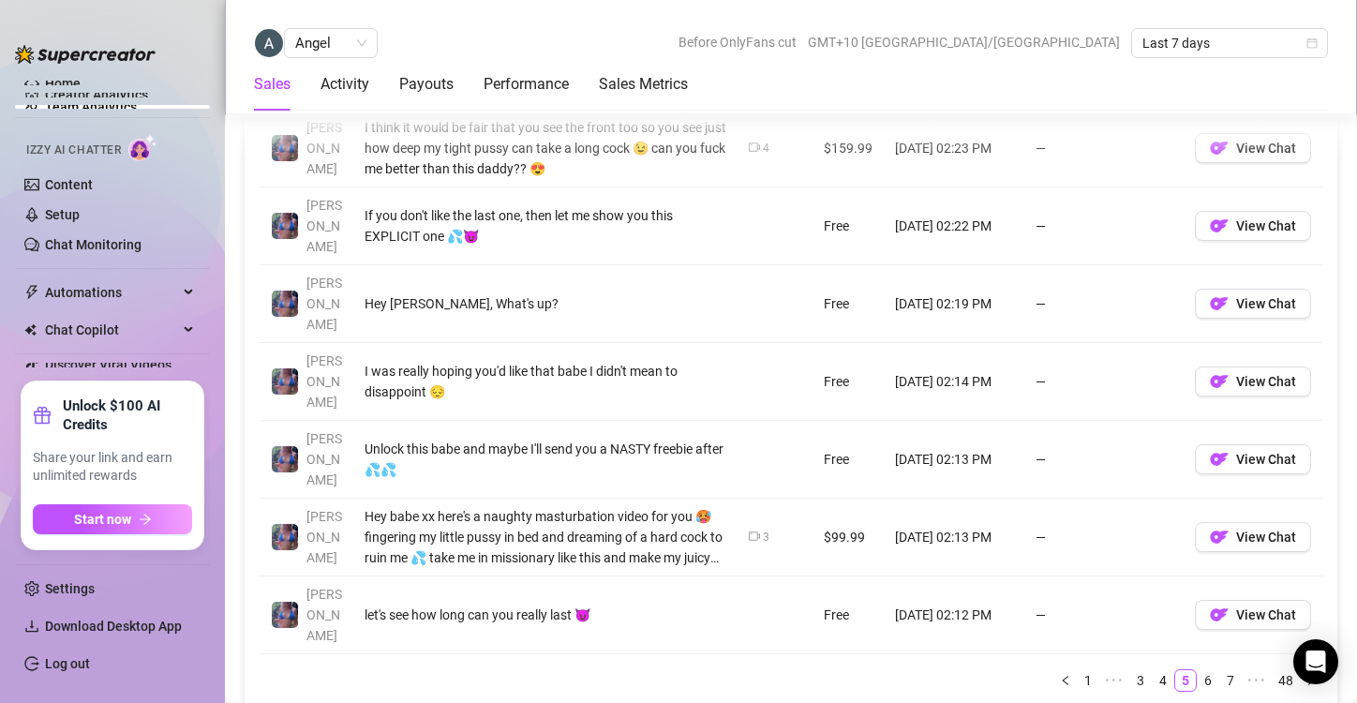
scroll to position [1659, 0]
click at [1220, 669] on link "7" at bounding box center [1230, 679] width 21 height 21
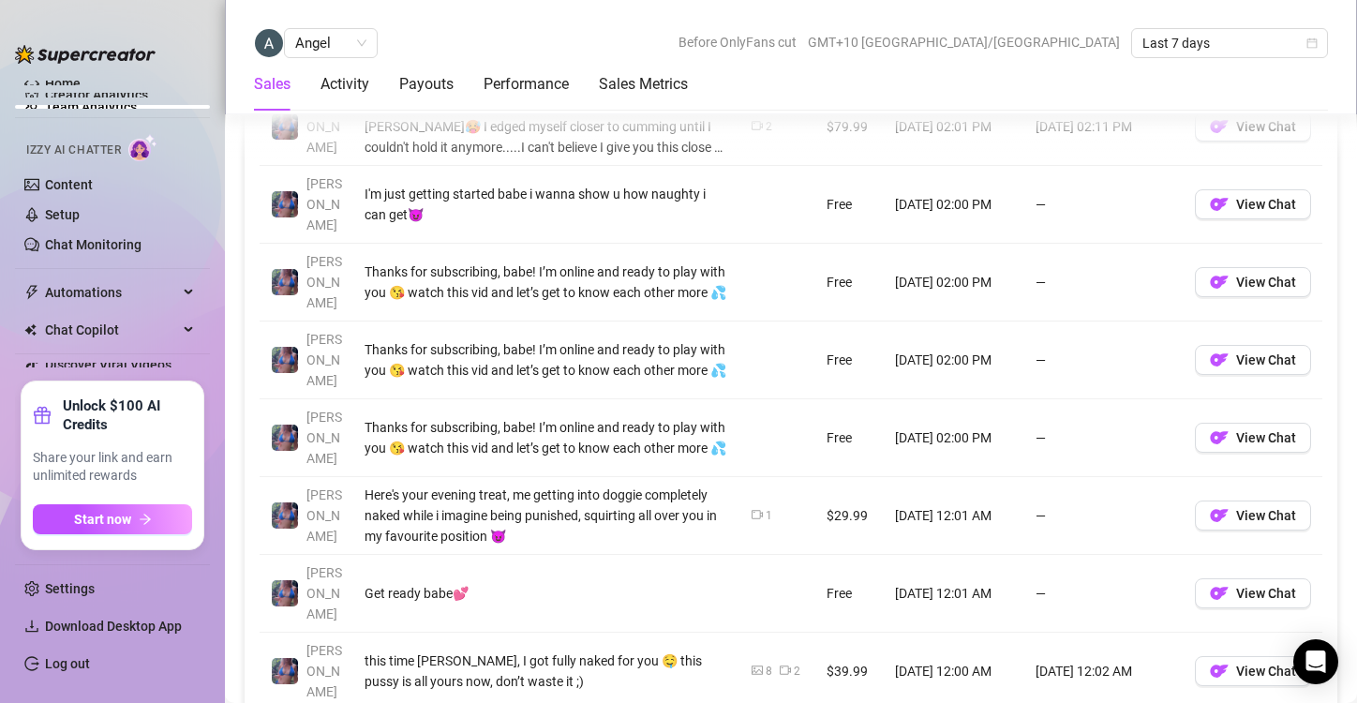
scroll to position [1445, 0]
